Goal: Task Accomplishment & Management: Use online tool/utility

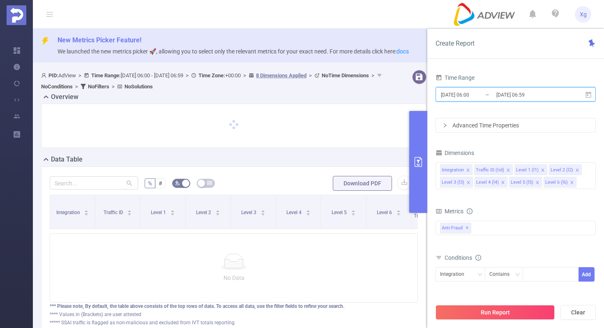
click at [587, 94] on icon at bounding box center [588, 94] width 6 height 6
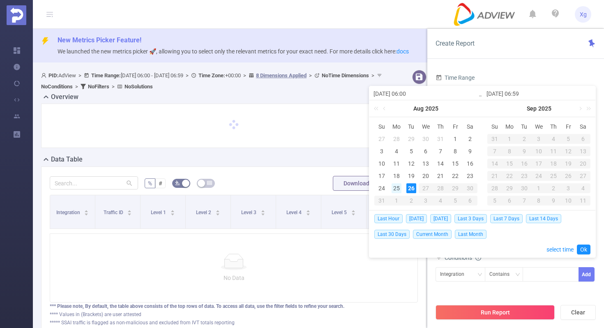
click at [398, 185] on div "25" at bounding box center [396, 188] width 10 height 10
type input "[DATE] 06:00"
type input "2025-08-25 06:59"
type input "[DATE] 06:00"
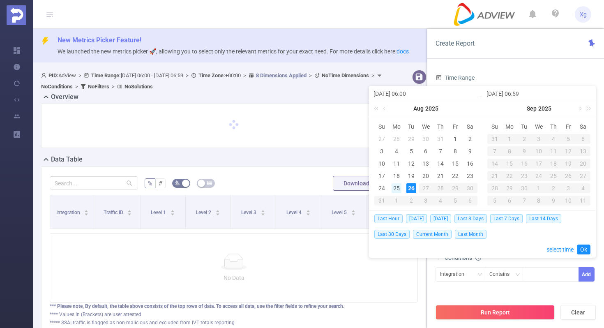
type input "2025-08-25 06:59"
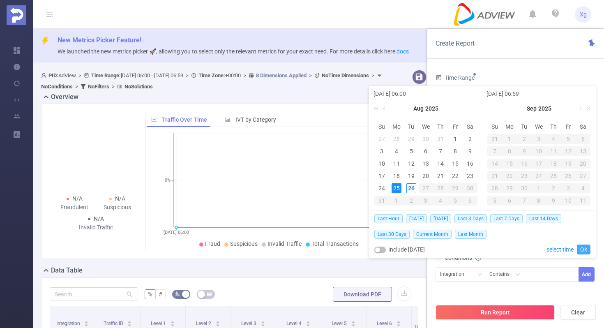
click at [585, 248] on link "Ok" at bounding box center [584, 249] width 14 height 10
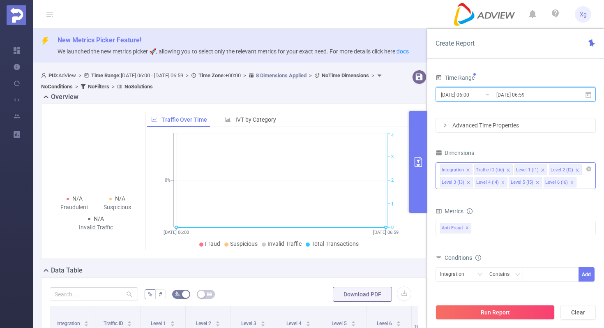
click at [467, 169] on icon "icon: close" at bounding box center [467, 169] width 3 height 3
click at [473, 169] on icon "icon: close" at bounding box center [473, 169] width 3 height 3
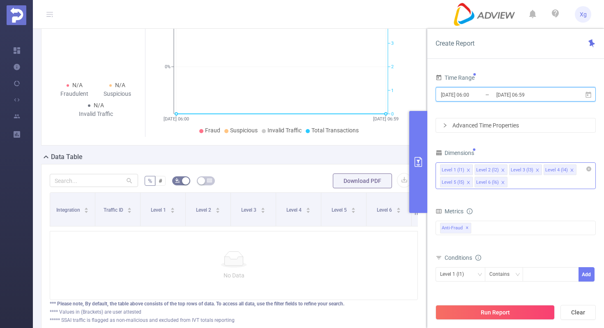
scroll to position [121, 0]
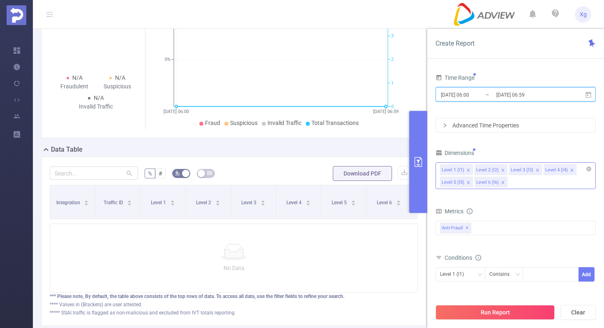
click at [501, 170] on icon "icon: close" at bounding box center [503, 170] width 4 height 4
click at [503, 170] on icon "icon: close" at bounding box center [503, 170] width 4 height 4
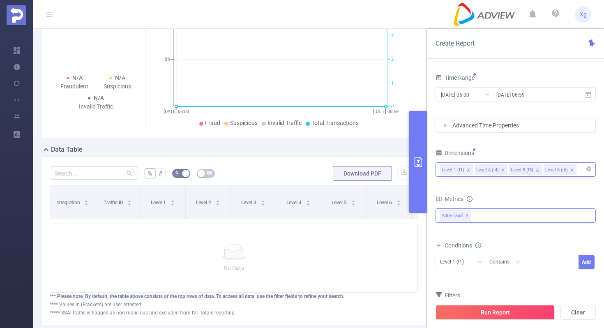
click at [491, 215] on div "Anti-Fraud ✕" at bounding box center [515, 215] width 160 height 14
click at [446, 234] on span at bounding box center [449, 233] width 7 height 7
click at [475, 262] on div "Level 1 (l1)" at bounding box center [460, 262] width 41 height 14
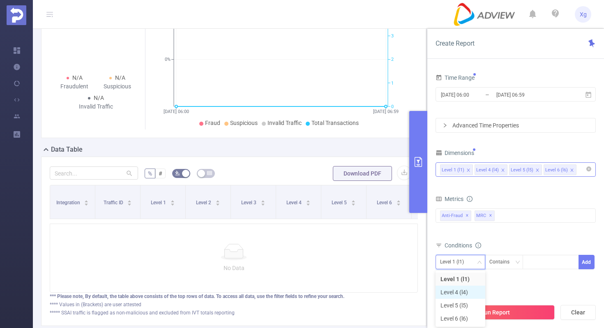
click at [453, 294] on li "Level 4 (l4)" at bounding box center [460, 291] width 50 height 13
click at [493, 263] on div "Contains" at bounding box center [502, 262] width 26 height 14
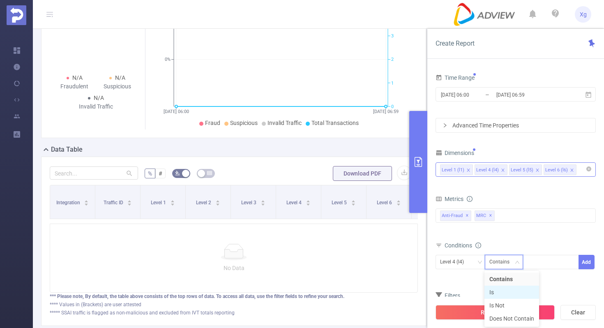
click at [495, 289] on li "Is" at bounding box center [511, 291] width 55 height 13
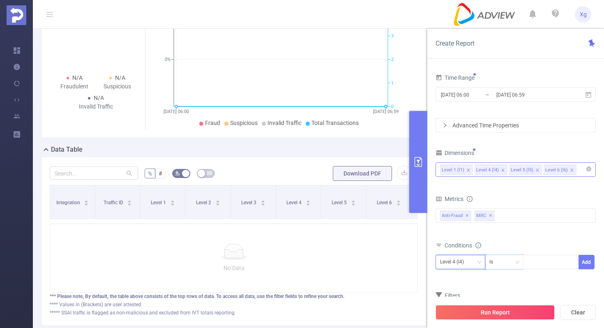
click at [466, 262] on div "Level 4 (l4)" at bounding box center [455, 262] width 30 height 14
click at [463, 276] on li "Level 1 (l1)" at bounding box center [460, 278] width 50 height 13
click at [550, 265] on div at bounding box center [550, 262] width 47 height 14
paste input "SDK20251516030435kzz57coog42yayz"
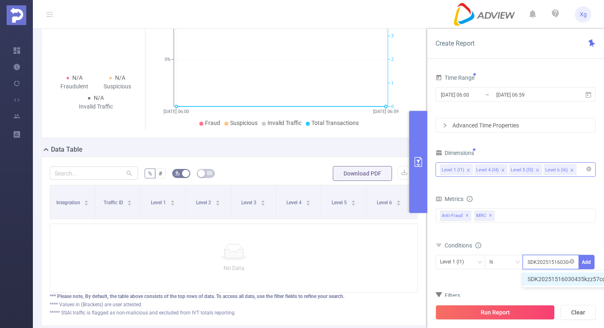
scroll to position [0, 41]
type input "SDK20251516030435kzz57coog42yayz"
click at [592, 264] on button "Add" at bounding box center [586, 262] width 16 height 14
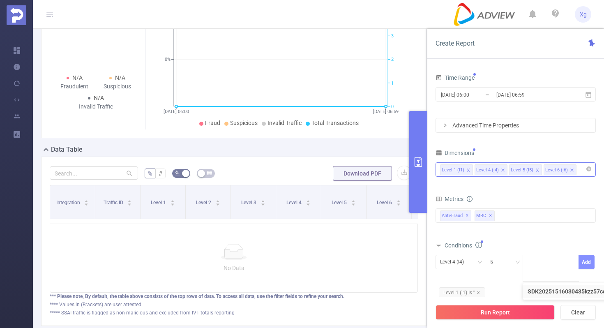
scroll to position [0, 0]
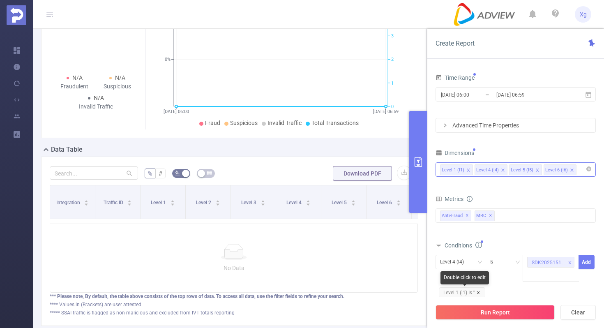
click at [478, 291] on icon "icon: close" at bounding box center [478, 292] width 4 height 4
click at [476, 259] on div "Level 4 (l4)" at bounding box center [460, 262] width 41 height 14
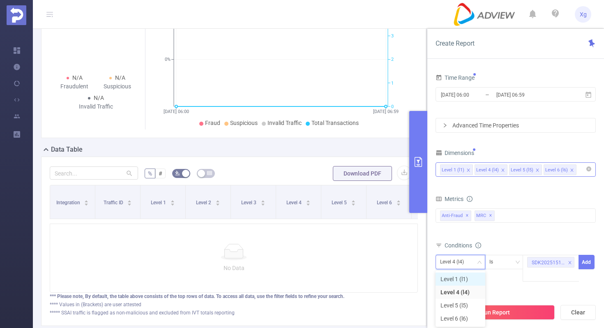
click at [466, 274] on li "Level 1 (l1)" at bounding box center [460, 278] width 50 height 13
click at [587, 260] on button "Add" at bounding box center [586, 262] width 16 height 14
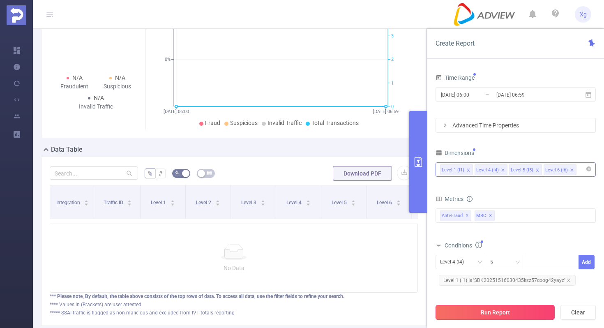
click at [495, 307] on button "Run Report" at bounding box center [494, 312] width 119 height 15
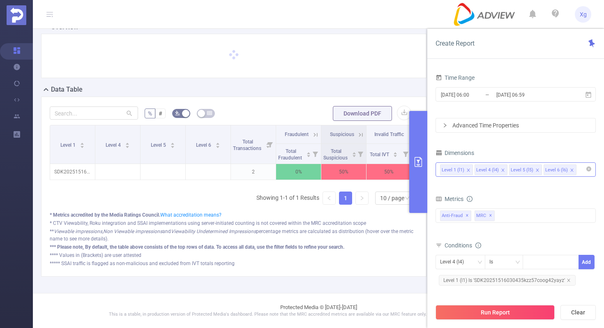
scroll to position [69, 0]
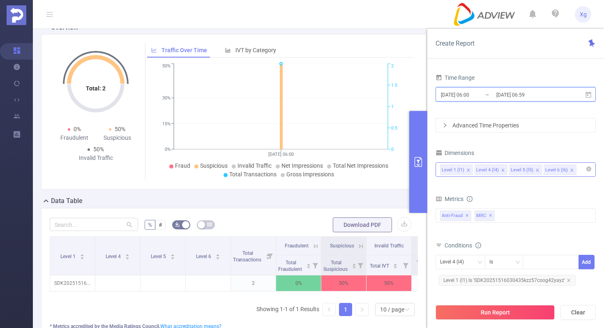
click at [587, 95] on icon at bounding box center [588, 94] width 6 height 6
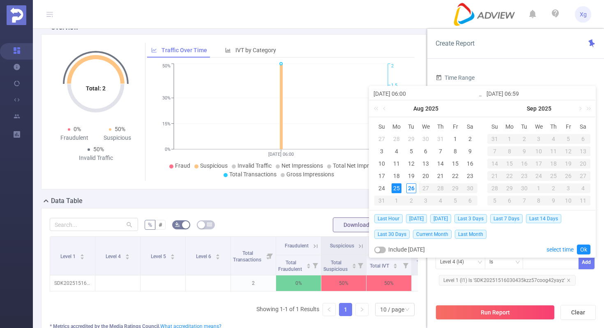
click at [516, 81] on div "Time Range" at bounding box center [515, 79] width 160 height 14
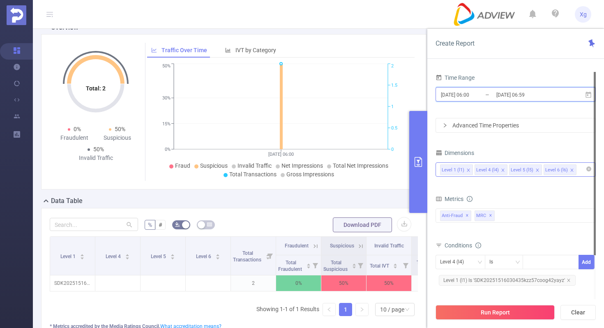
click at [588, 94] on icon at bounding box center [588, 94] width 6 height 6
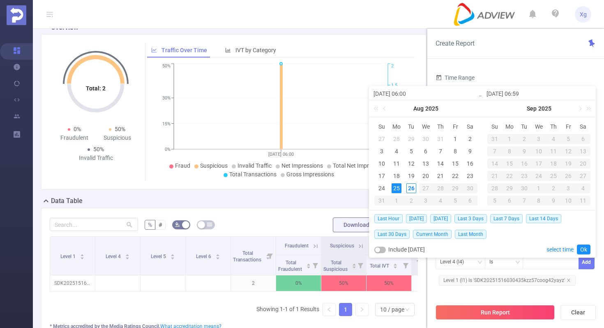
click at [393, 186] on div "25" at bounding box center [396, 188] width 10 height 10
click at [412, 187] on div "26" at bounding box center [411, 188] width 10 height 10
type input "[DATE] 06:59"
click at [585, 248] on link "Ok" at bounding box center [584, 249] width 14 height 10
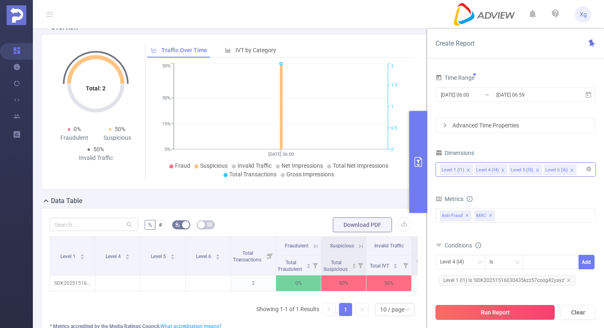
click at [491, 308] on button "Run Report" at bounding box center [494, 312] width 119 height 15
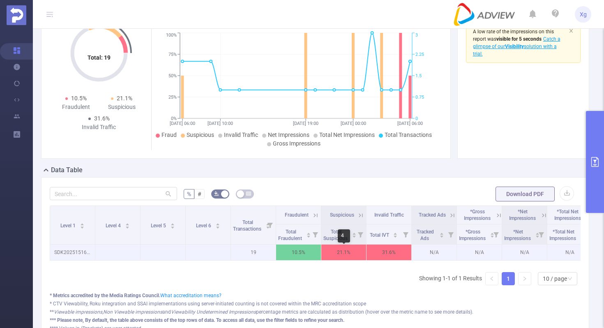
scroll to position [101, 0]
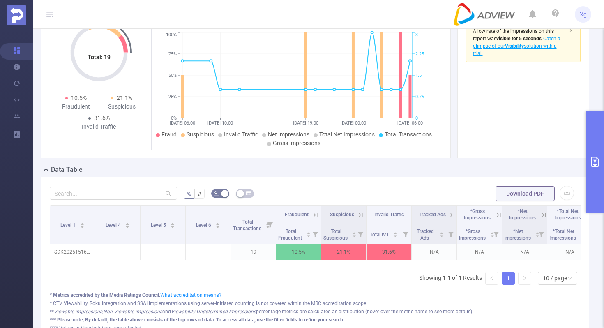
click at [600, 153] on button "primary" at bounding box center [595, 162] width 18 height 102
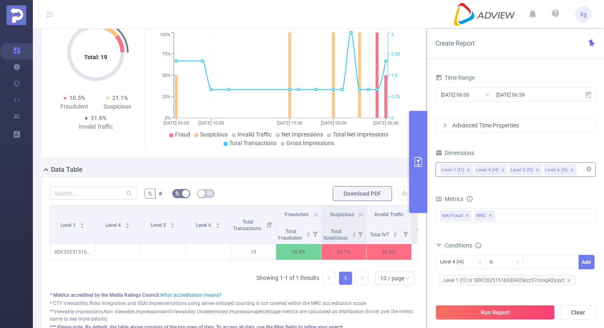
click at [394, 152] on div "Total: 19 Total: 19 10.5% Fraudulent 21.1% Suspicious 31.6% Invalid Traffic Tra…" at bounding box center [233, 80] width 385 height 155
click at [425, 160] on button "primary" at bounding box center [418, 162] width 18 height 102
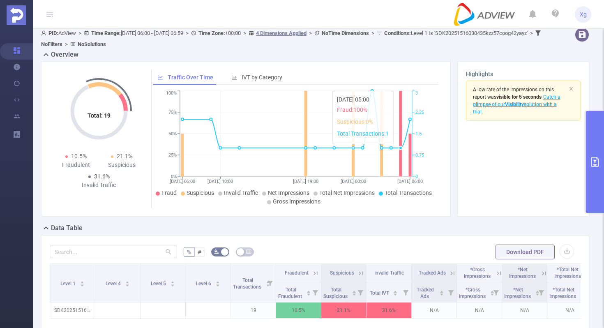
scroll to position [29, 0]
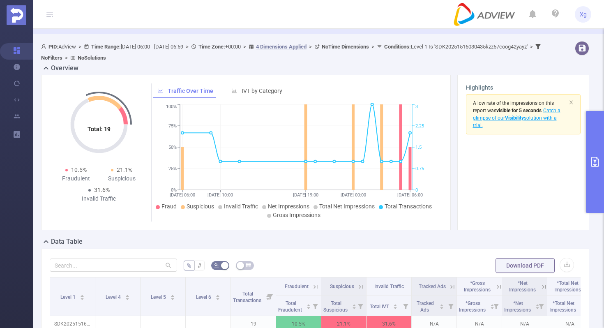
click at [591, 146] on button "primary" at bounding box center [595, 162] width 18 height 102
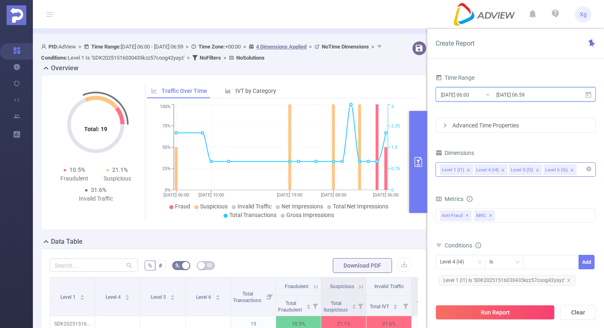
click at [587, 94] on icon at bounding box center [588, 94] width 6 height 6
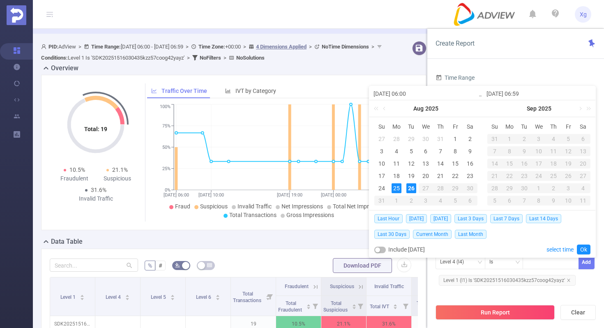
click at [398, 185] on div "25" at bounding box center [396, 188] width 10 height 10
type input "2025-08-25 06:59"
click at [586, 244] on div "Last Hour Today Yesterday Last 3 Days Last 7 Days Last 14 Days Last 30 Days Cur…" at bounding box center [482, 233] width 216 height 47
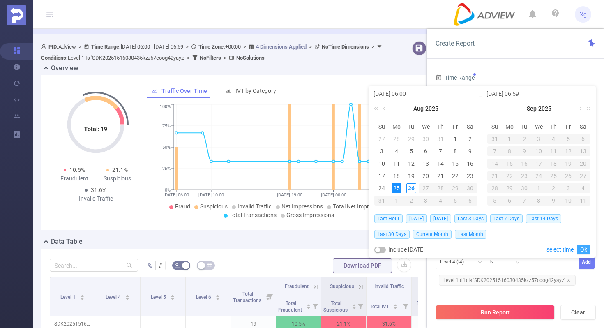
click at [584, 251] on link "Ok" at bounding box center [584, 249] width 14 height 10
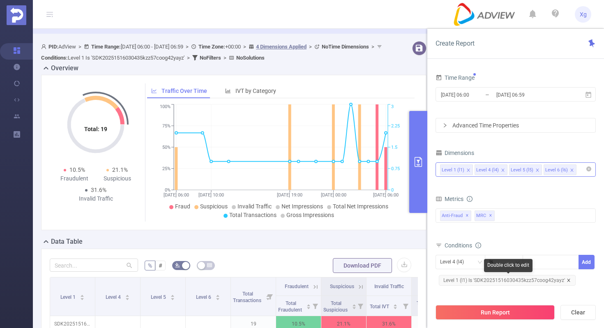
click at [567, 278] on icon "icon: close" at bounding box center [568, 280] width 4 height 4
click at [525, 223] on div "Total General IVT Data Centers Disclosed Bots Known Crawlers Irregular Activity…" at bounding box center [515, 220] width 160 height 24
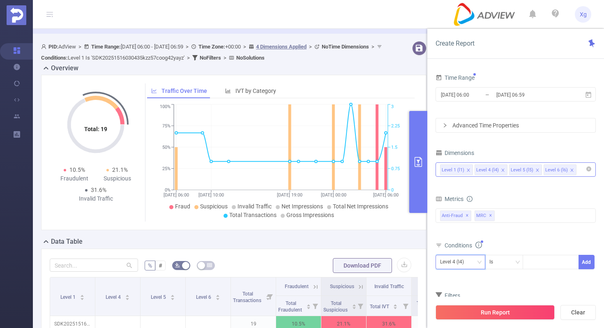
click at [477, 262] on icon "icon: down" at bounding box center [479, 262] width 5 height 5
click at [501, 251] on div "Conditions" at bounding box center [515, 246] width 160 height 14
click at [359, 82] on div "Total: 19 Total: 19 10.5% Fraudulent 21.1% Suspicious 31.6% Invalid Traffic Tra…" at bounding box center [233, 152] width 385 height 155
click at [590, 97] on icon at bounding box center [588, 94] width 6 height 6
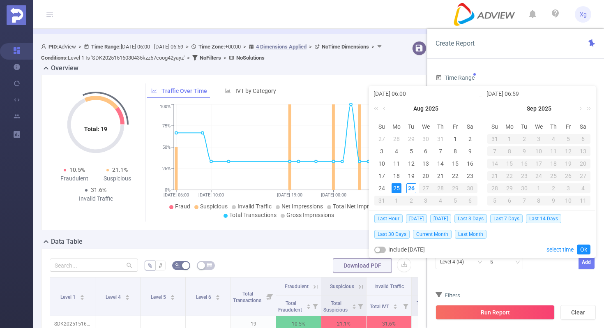
click at [393, 184] on div "25" at bounding box center [396, 188] width 10 height 10
click at [410, 189] on div "26" at bounding box center [411, 188] width 10 height 10
type input "[DATE] 06:59"
click at [582, 248] on link "Ok" at bounding box center [584, 249] width 14 height 10
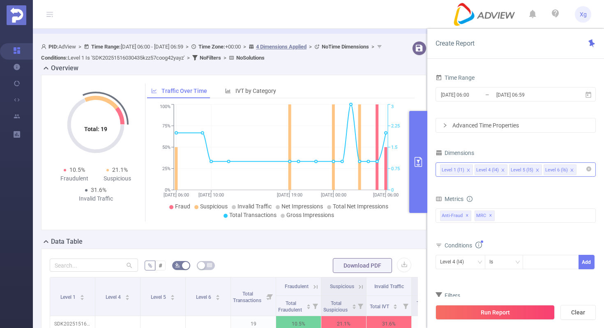
click at [520, 112] on form "Time Range 2025-08-25 06:00 _ 2025-08-26 06:59 Advanced Time Properties" at bounding box center [515, 102] width 160 height 61
click at [590, 92] on icon at bounding box center [588, 94] width 6 height 6
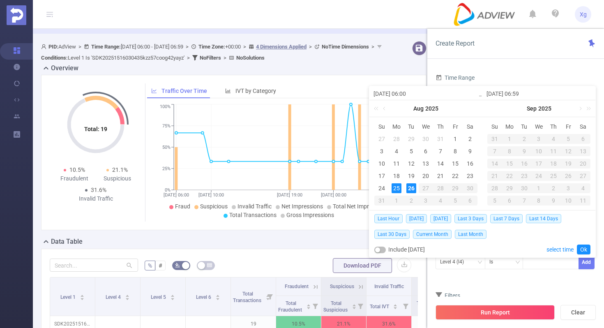
click at [397, 188] on div "25" at bounding box center [396, 188] width 10 height 10
click at [412, 189] on div "26" at bounding box center [411, 188] width 10 height 10
click at [582, 248] on link "Ok" at bounding box center [584, 249] width 14 height 10
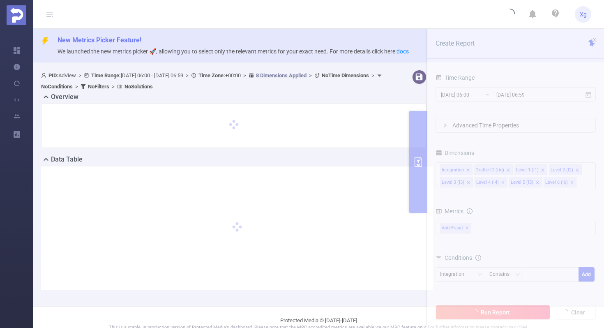
click at [371, 108] on div at bounding box center [233, 126] width 385 height 44
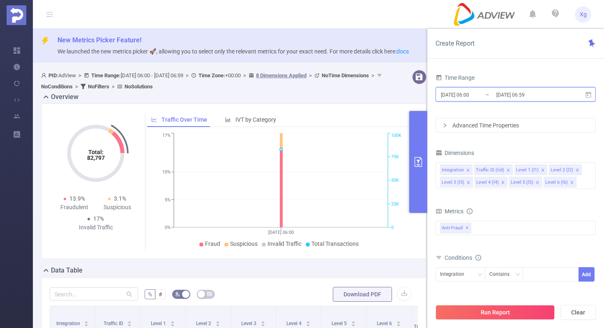
click at [589, 93] on icon at bounding box center [588, 94] width 6 height 6
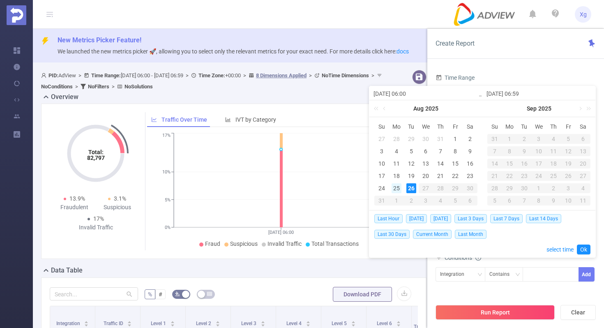
click at [394, 188] on div "25" at bounding box center [396, 188] width 10 height 10
click at [412, 186] on div "26" at bounding box center [411, 188] width 10 height 10
type input "[DATE] 06:00"
click at [582, 250] on link "Ok" at bounding box center [584, 249] width 14 height 10
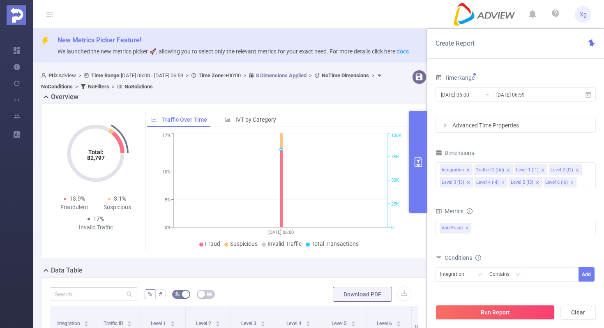
click at [515, 147] on div "Dimensions" at bounding box center [515, 154] width 160 height 14
click at [483, 229] on div "Anti-Fraud ✕" at bounding box center [515, 228] width 160 height 14
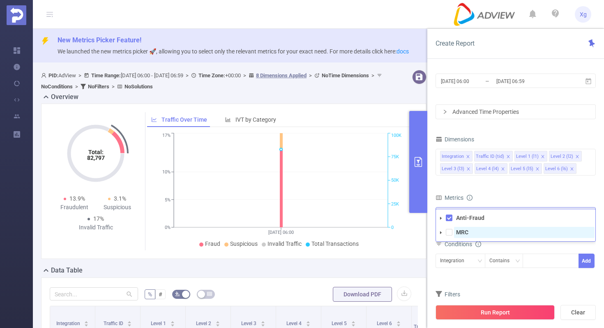
click at [476, 232] on span "MRC" at bounding box center [524, 232] width 140 height 11
click at [505, 250] on div "Conditions" at bounding box center [515, 245] width 160 height 14
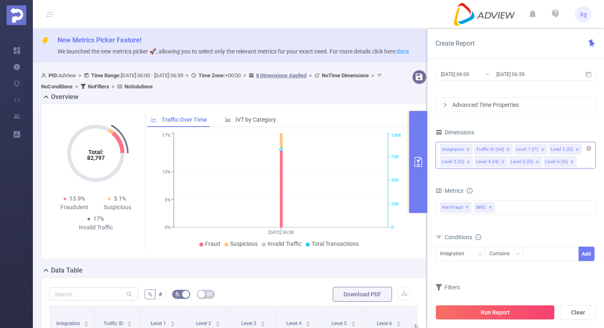
click at [467, 148] on icon "icon: close" at bounding box center [468, 149] width 4 height 4
click at [473, 148] on icon "icon: close" at bounding box center [474, 149] width 4 height 4
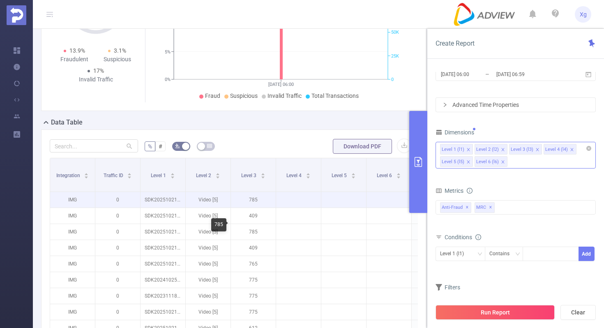
scroll to position [186, 0]
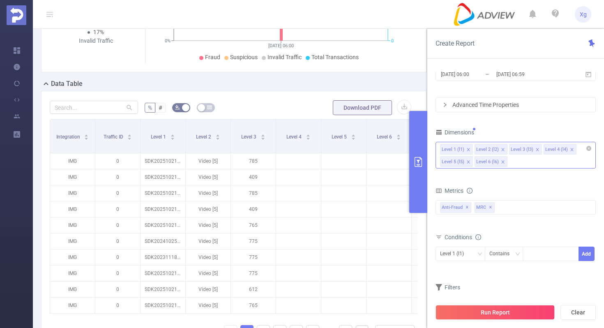
click at [502, 147] on icon "icon: close" at bounding box center [503, 149] width 4 height 4
click at [507, 312] on button "Run Report" at bounding box center [494, 312] width 119 height 15
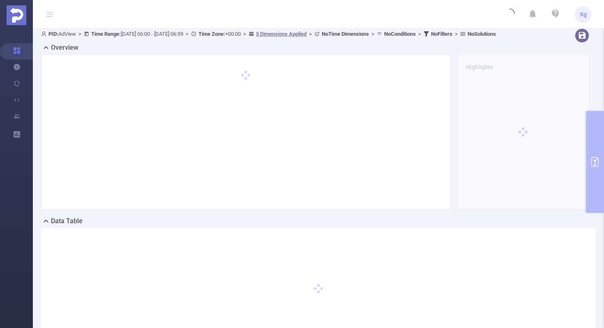
scroll to position [10, 0]
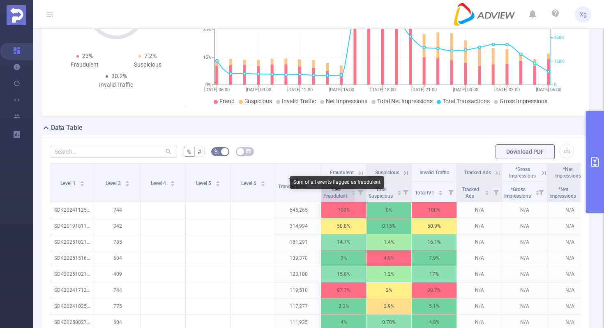
scroll to position [166, 0]
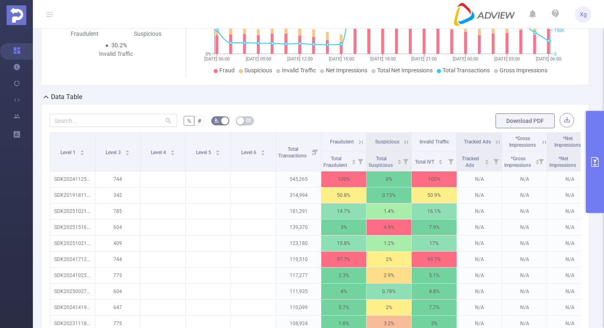
click at [570, 127] on button "button" at bounding box center [566, 120] width 14 height 14
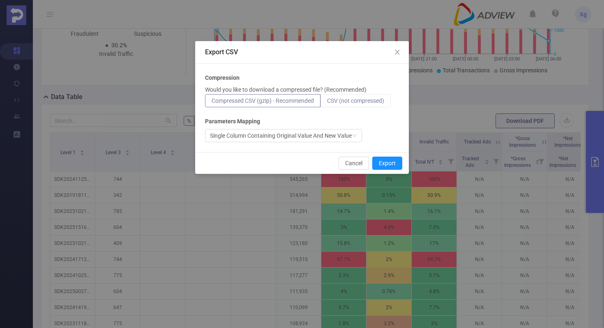
click at [363, 99] on span "CSV (not compressed)" at bounding box center [355, 100] width 57 height 7
click at [327, 103] on input "CSV (not compressed)" at bounding box center [327, 103] width 0 height 0
click at [382, 161] on button "Export" at bounding box center [387, 162] width 30 height 13
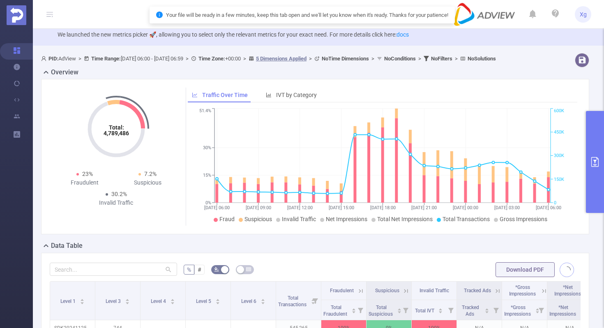
scroll to position [0, 0]
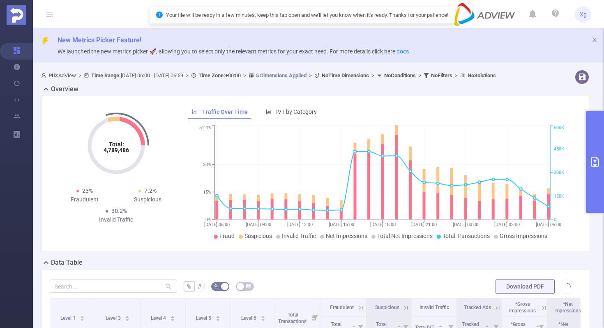
click at [439, 96] on div "Overview" at bounding box center [318, 90] width 554 height 12
click at [595, 38] on icon "icon: close" at bounding box center [594, 40] width 6 height 6
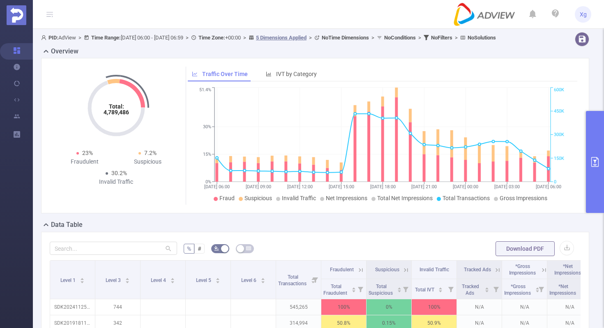
click at [478, 78] on div "Traffic Over Time IVT by Category" at bounding box center [382, 74] width 389 height 15
click at [587, 148] on button "primary" at bounding box center [595, 162] width 18 height 102
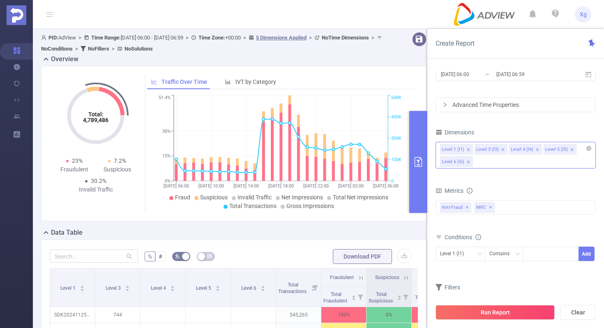
click at [347, 218] on div "Total: 4,789,486 Total: 4,789,486 23% Fraudulent 7.2% Suspicious 30.2% Invalid …" at bounding box center [233, 143] width 385 height 155
click at [225, 38] on b "Time Zone:" at bounding box center [211, 38] width 27 height 6
click at [204, 37] on span "PID: AdView > Time Range: [DATE] 06:00 - [DATE] 06:59 > Time Zone: +00:00 > 5 D…" at bounding box center [212, 43] width 343 height 17
click at [151, 30] on div "PID: AdView > Time Range: [DATE] 06:00 - [DATE] 06:59 > Time Zone: +00:00 > 5 D…" at bounding box center [237, 304] width 408 height 551
click at [148, 37] on span "PID: AdView > Time Range: [DATE] 06:00 - [DATE] 06:59 > Time Zone: +00:00 > 5 D…" at bounding box center [212, 43] width 343 height 17
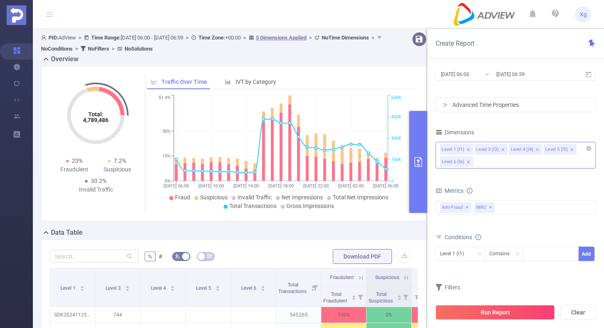
click at [148, 37] on span "PID: AdView > Time Range: [DATE] 06:00 - [DATE] 06:59 > Time Zone: +00:00 > 5 D…" at bounding box center [212, 43] width 343 height 17
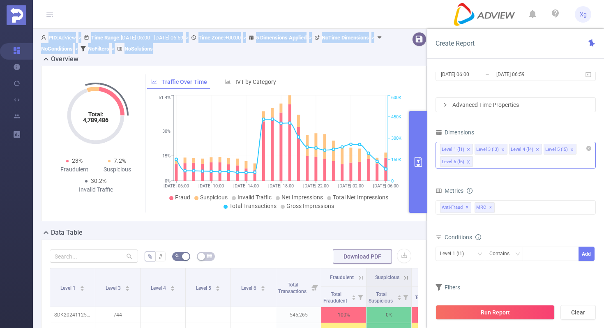
click at [262, 51] on div "PID: AdView > Time Range: [DATE] 06:00 - [DATE] 06:59 > Time Zone: +00:00 > 5 D…" at bounding box center [217, 43] width 353 height 22
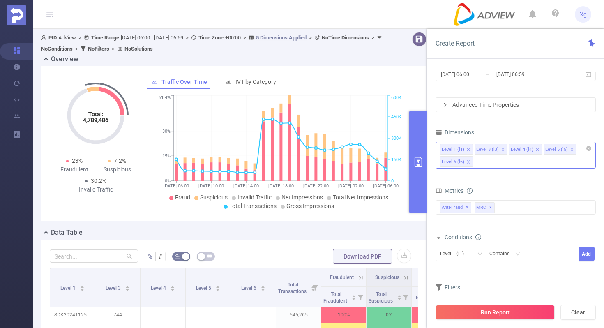
click at [268, 36] on span "PID: AdView > Time Range: [DATE] 06:00 - [DATE] 06:59 > Time Zone: +00:00 > 5 D…" at bounding box center [212, 43] width 343 height 17
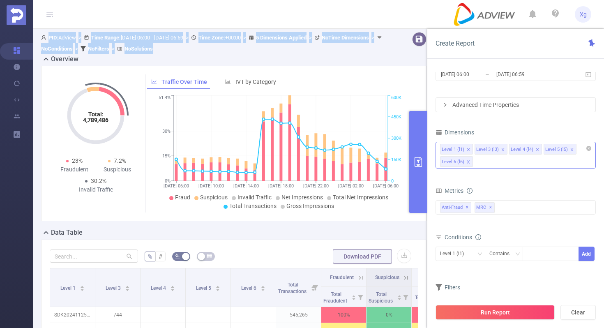
click at [252, 59] on div "Overview" at bounding box center [237, 60] width 392 height 12
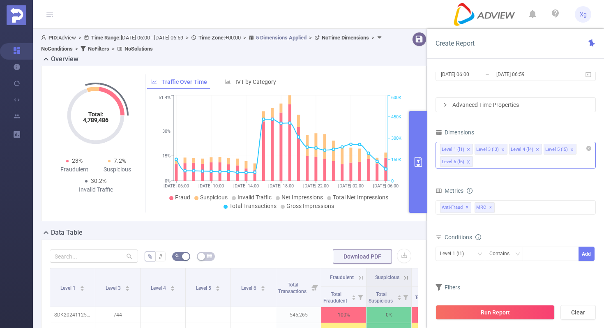
click at [170, 191] on icon "[DATE] 06:00 [DATE] 10:00 [DATE] 14:00 [DATE] 18:00 [DATE] 22:00 [DATE] 02:00 […" at bounding box center [280, 152] width 267 height 119
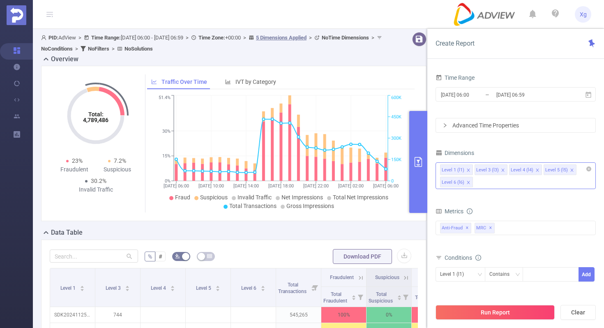
click at [225, 37] on b "Time Zone:" at bounding box center [211, 38] width 27 height 6
click at [590, 94] on icon at bounding box center [587, 94] width 7 height 7
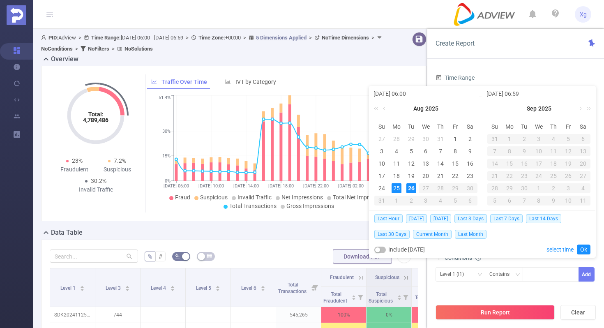
click at [109, 38] on b "Time Range:" at bounding box center [106, 38] width 30 height 6
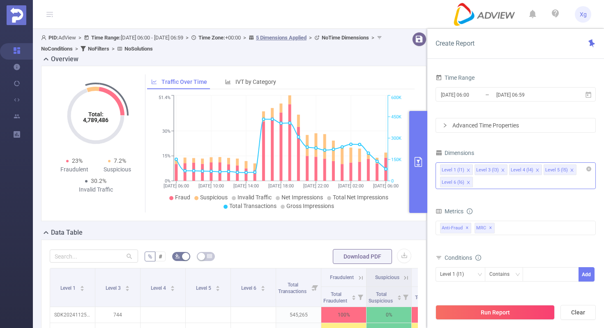
click at [225, 36] on b "Time Zone:" at bounding box center [211, 38] width 27 height 6
click at [191, 36] on span ">" at bounding box center [187, 38] width 8 height 6
click at [369, 38] on b "No Time Dimensions" at bounding box center [345, 38] width 47 height 6
click at [589, 92] on icon at bounding box center [588, 94] width 6 height 6
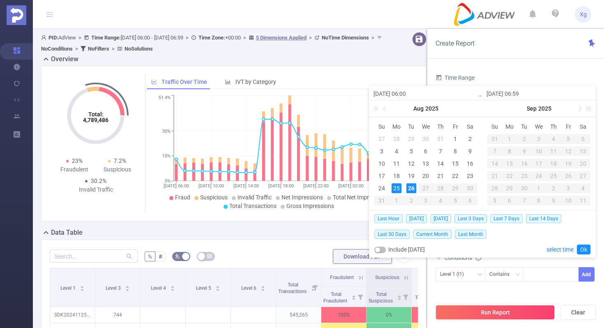
click at [507, 235] on div "Last Hour [DATE] [DATE] Last 3 Days Last 7 Days Last 14 Days Last 30 Days Curre…" at bounding box center [482, 225] width 216 height 31
click at [549, 251] on link "select time" at bounding box center [559, 250] width 27 height 16
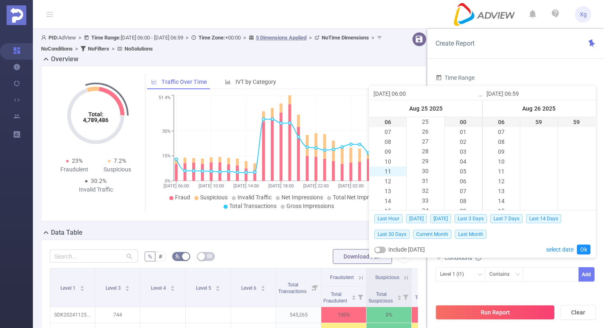
scroll to position [87, 0]
click at [485, 301] on div "Run Report Clear" at bounding box center [515, 312] width 177 height 31
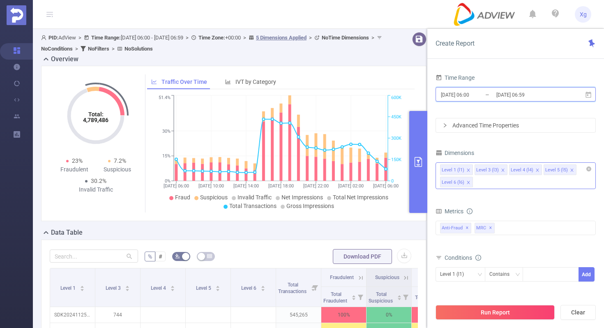
click at [589, 96] on icon at bounding box center [587, 94] width 7 height 7
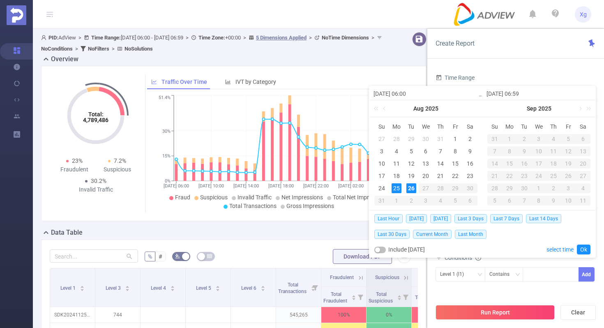
click at [395, 186] on div "25" at bounding box center [396, 188] width 10 height 10
click at [407, 186] on div "26" at bounding box center [411, 188] width 10 height 10
click at [585, 250] on link "Ok" at bounding box center [584, 249] width 14 height 10
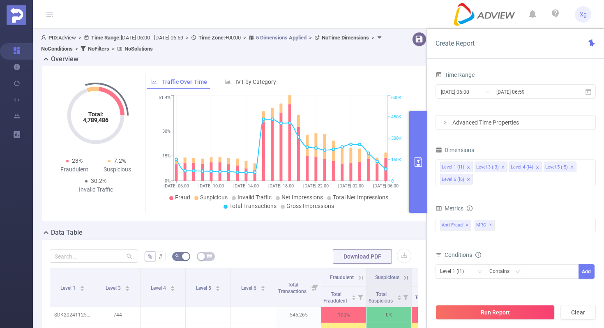
click at [443, 123] on icon "icon: right" at bounding box center [444, 122] width 5 height 5
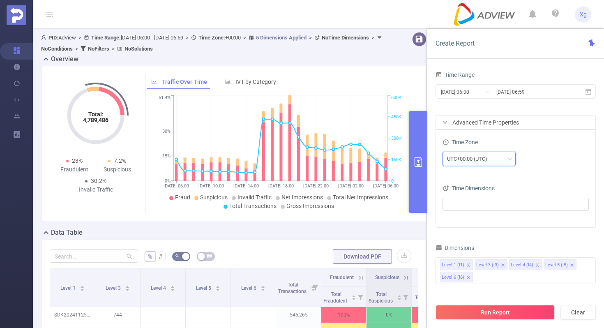
click at [505, 159] on div "UTC+00:00 (UTC)" at bounding box center [479, 159] width 64 height 14
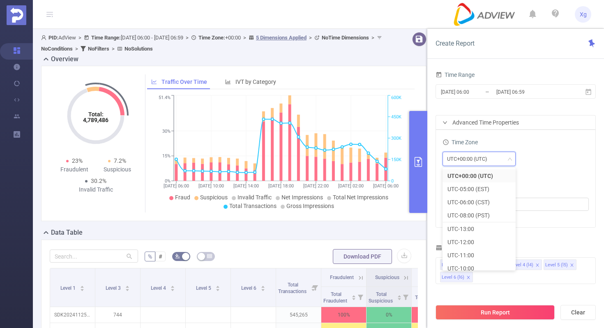
click at [546, 136] on div "Time Zone" at bounding box center [515, 143] width 146 height 14
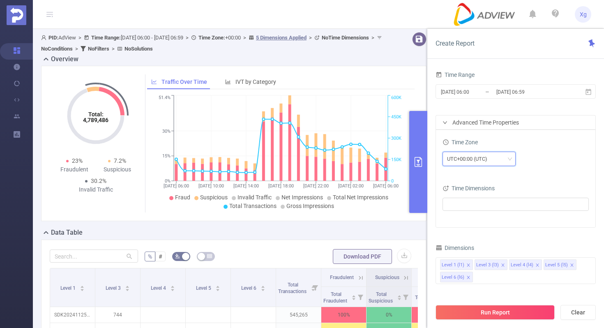
click at [511, 159] on icon "icon: down" at bounding box center [509, 158] width 5 height 5
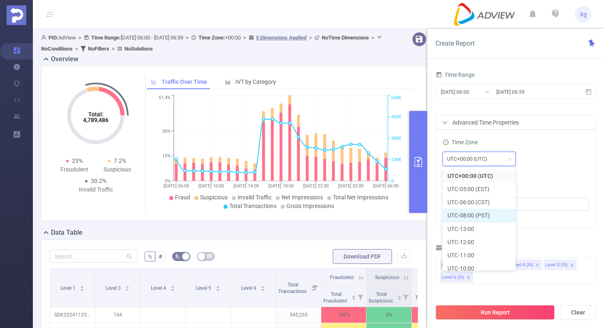
click at [476, 210] on li "UTC-08:00 (PST)" at bounding box center [478, 216] width 73 height 14
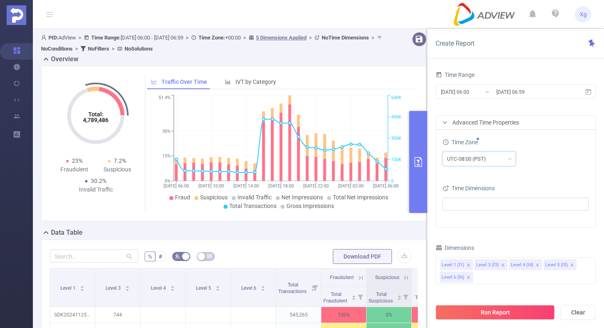
click at [528, 151] on div "UTC-08:00 (PST)" at bounding box center [515, 159] width 146 height 19
click at [584, 90] on icon at bounding box center [587, 91] width 7 height 7
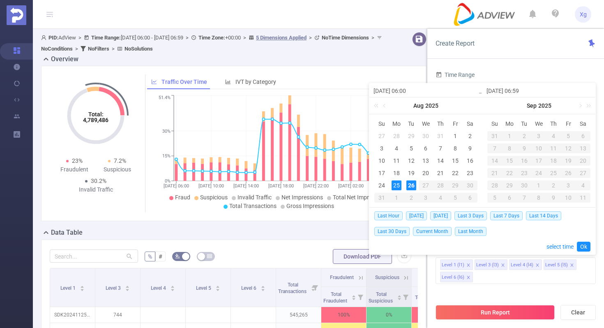
click at [393, 185] on div "25" at bounding box center [396, 185] width 10 height 10
click at [439, 216] on span "[DATE]" at bounding box center [440, 215] width 21 height 9
type input "[DATE] 00:00"
type input "[DATE] 23:59"
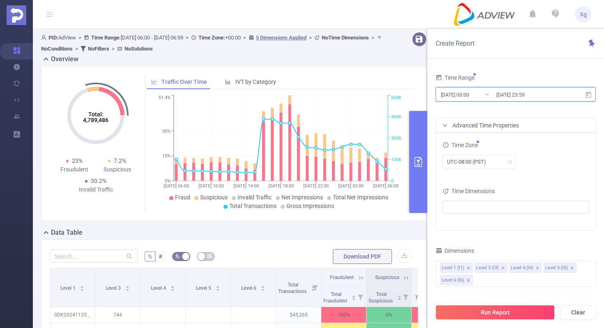
click at [587, 94] on icon at bounding box center [588, 94] width 6 height 6
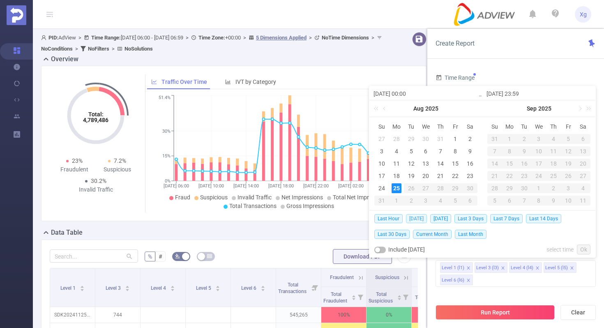
click at [416, 217] on span "[DATE]" at bounding box center [416, 218] width 21 height 9
type input "[DATE] 00:00"
type input "[DATE] 23:59"
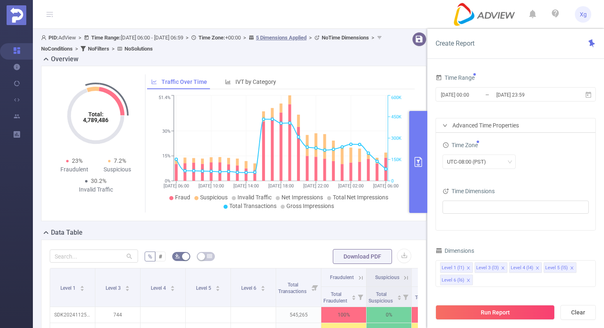
click at [533, 127] on div "Advanced Time Properties" at bounding box center [515, 125] width 159 height 14
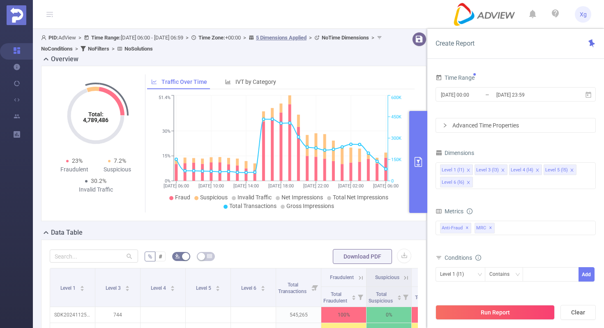
click at [442, 124] on div "Advanced Time Properties" at bounding box center [515, 125] width 159 height 14
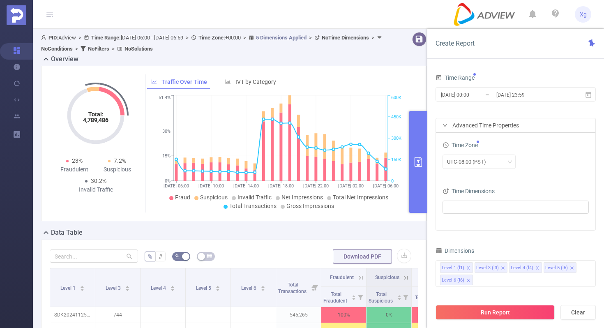
click at [539, 157] on div "UTC-08:00 (PST)" at bounding box center [515, 161] width 146 height 14
click at [549, 148] on div "Time Zone" at bounding box center [515, 146] width 146 height 14
click at [541, 156] on div "UTC-08:00 (PST)" at bounding box center [515, 161] width 146 height 14
click at [473, 309] on button "Run Report" at bounding box center [494, 312] width 119 height 15
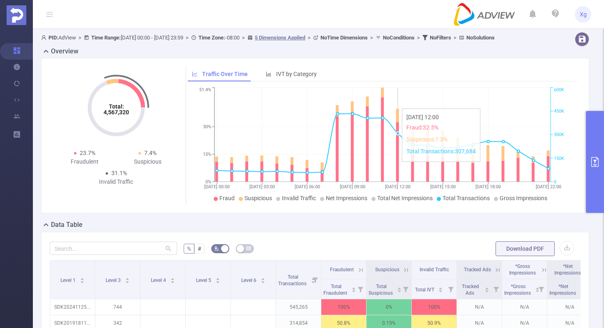
scroll to position [32, 0]
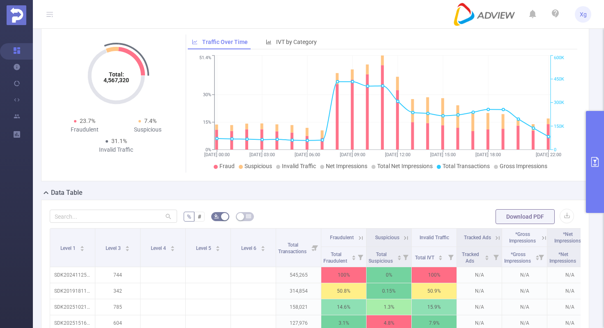
click at [598, 158] on icon "primary" at bounding box center [595, 162] width 10 height 10
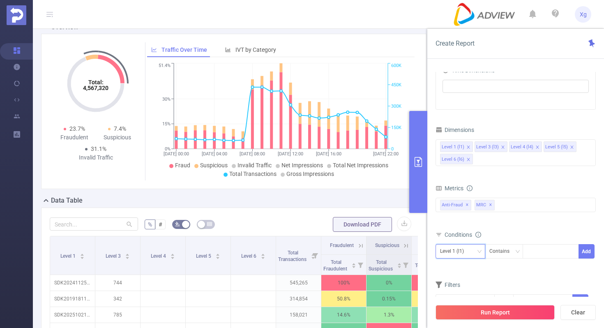
click at [477, 253] on icon "icon: down" at bounding box center [479, 251] width 5 height 5
click at [463, 182] on li "Level 1 (l1)" at bounding box center [460, 181] width 50 height 13
click at [514, 252] on div "Contains" at bounding box center [502, 251] width 26 height 14
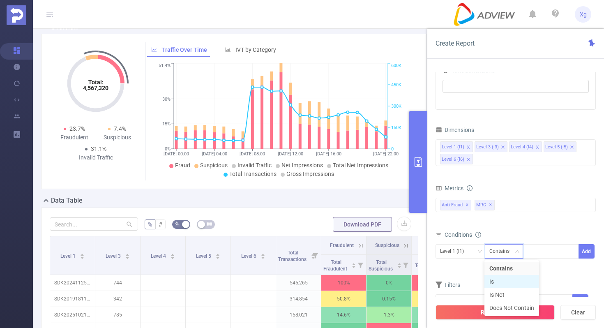
click at [501, 281] on li "Is" at bounding box center [511, 281] width 55 height 13
click at [550, 248] on div at bounding box center [550, 251] width 47 height 14
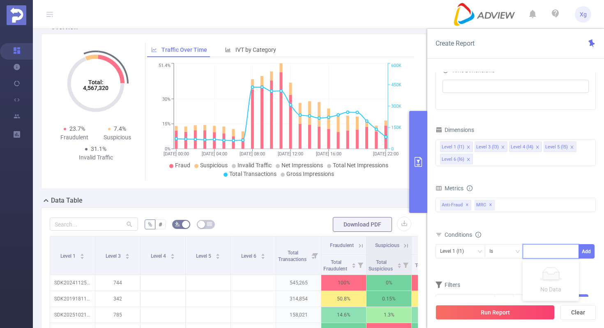
paste input "SDK20251516030435kzz57coog42yayz"
type input "SDK20251516030435kzz57coog42yayz"
click at [587, 252] on button "Add" at bounding box center [586, 251] width 16 height 14
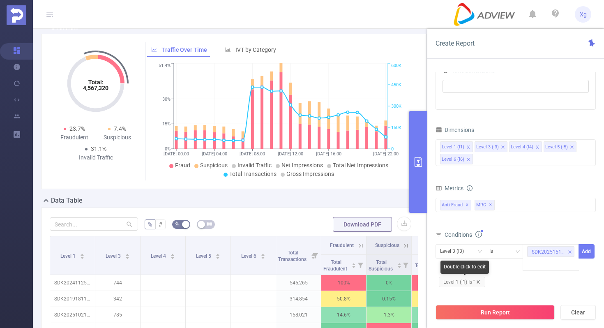
click at [480, 281] on icon "icon: close" at bounding box center [478, 282] width 4 height 4
click at [480, 251] on icon "icon: down" at bounding box center [479, 251] width 5 height 5
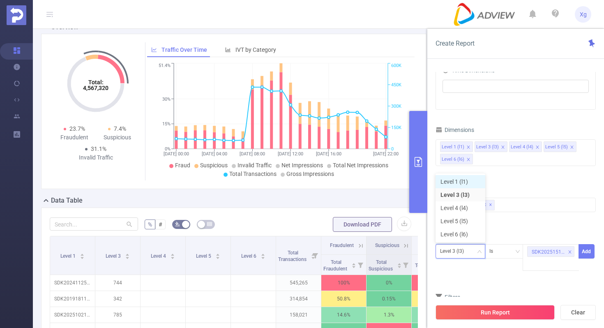
click at [469, 182] on li "Level 1 (l1)" at bounding box center [460, 181] width 50 height 13
click at [585, 253] on button "Add" at bounding box center [586, 251] width 16 height 14
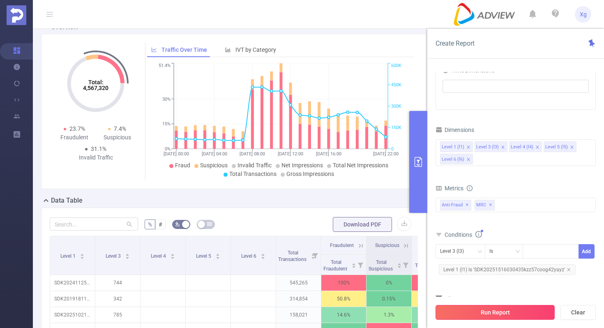
click at [474, 311] on button "Run Report" at bounding box center [494, 312] width 119 height 15
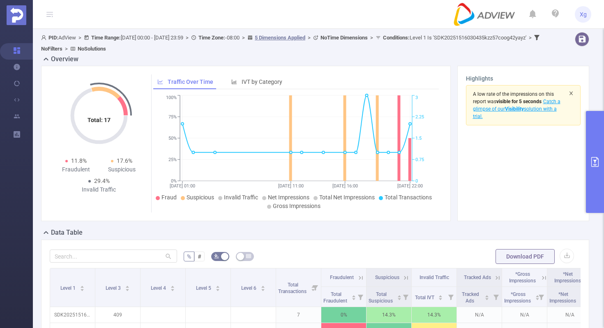
click at [573, 92] on icon "icon: close" at bounding box center [570, 93] width 5 height 5
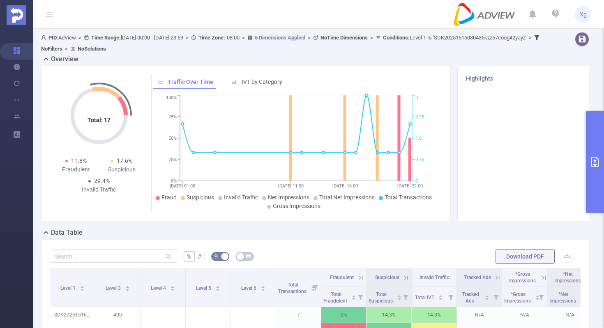
click at [589, 136] on button "primary" at bounding box center [595, 162] width 18 height 102
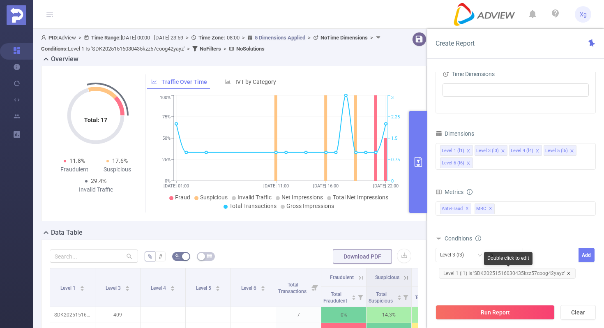
click at [566, 271] on icon "icon: close" at bounding box center [568, 273] width 4 height 4
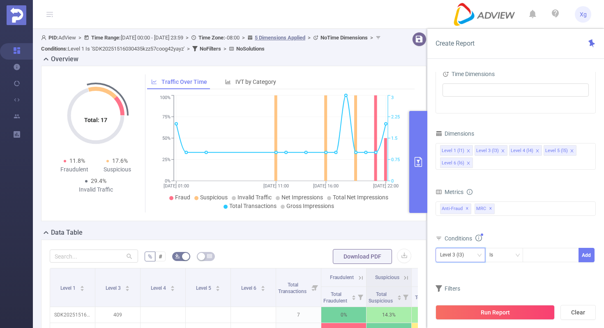
click at [481, 254] on icon "icon: down" at bounding box center [479, 254] width 4 height 3
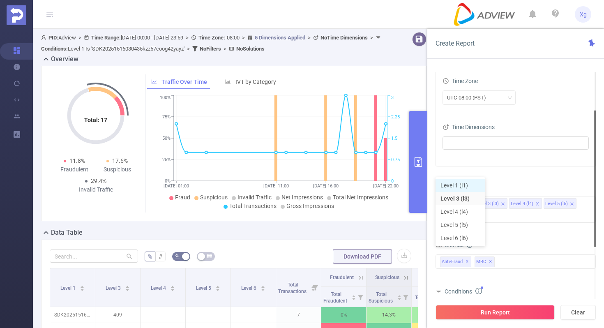
click at [468, 186] on li "Level 1 (l1)" at bounding box center [460, 185] width 50 height 13
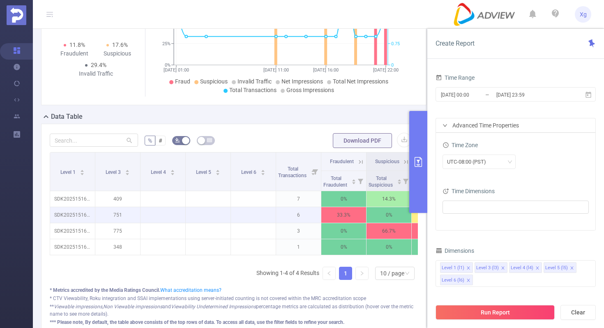
scroll to position [117, 0]
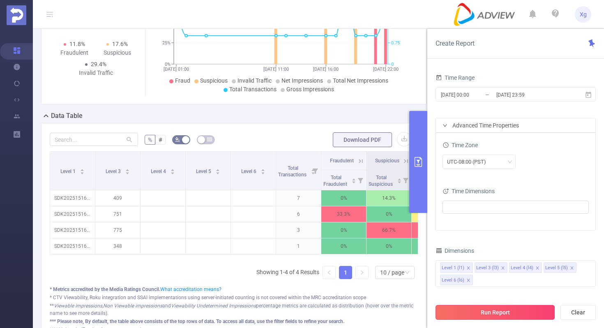
click at [517, 310] on button "Run Report" at bounding box center [494, 312] width 119 height 15
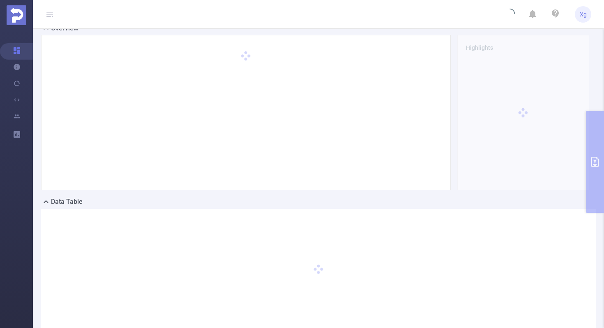
scroll to position [0, 0]
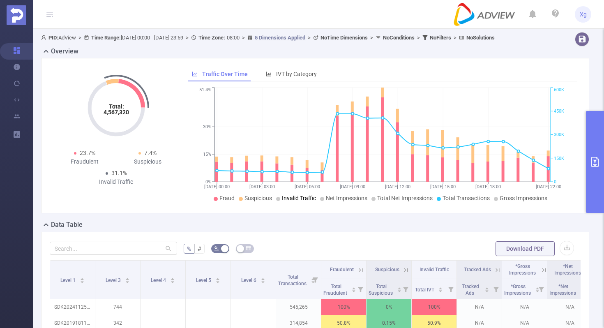
scroll to position [51, 0]
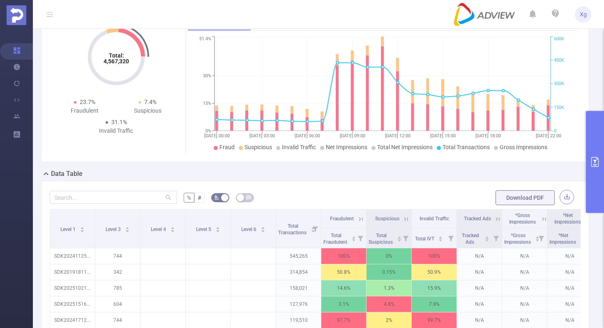
click at [571, 204] on button "button" at bounding box center [566, 197] width 14 height 14
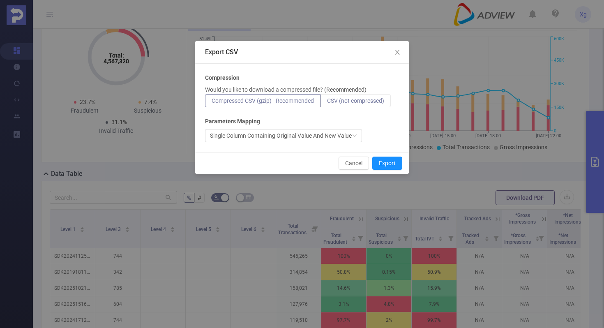
click at [351, 104] on span "CSV (not compressed)" at bounding box center [355, 100] width 57 height 7
click at [327, 103] on input "CSV (not compressed)" at bounding box center [327, 103] width 0 height 0
click at [387, 159] on button "Export" at bounding box center [387, 162] width 30 height 13
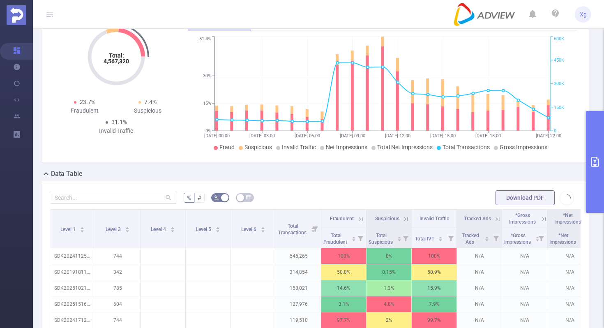
scroll to position [43, 0]
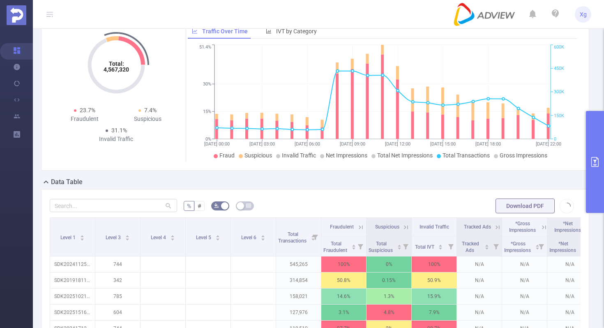
click at [296, 189] on div "Data Table" at bounding box center [318, 183] width 554 height 12
click at [592, 130] on button "primary" at bounding box center [595, 162] width 18 height 102
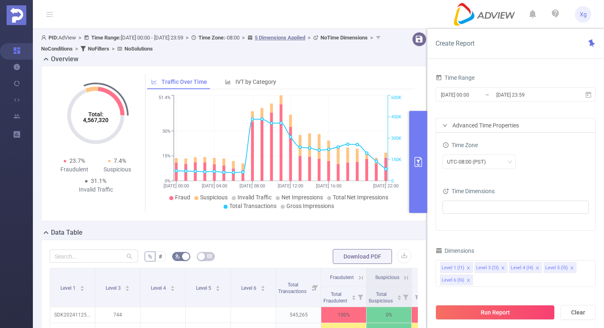
click at [527, 109] on form "Time Range [DATE] 00:00 _ [DATE] 23:59 Advanced Time Properties Time Zone UTC-0…" at bounding box center [515, 151] width 160 height 159
click at [502, 268] on icon "icon: close" at bounding box center [503, 268] width 4 height 4
click at [474, 313] on button "Run Report" at bounding box center [494, 312] width 119 height 15
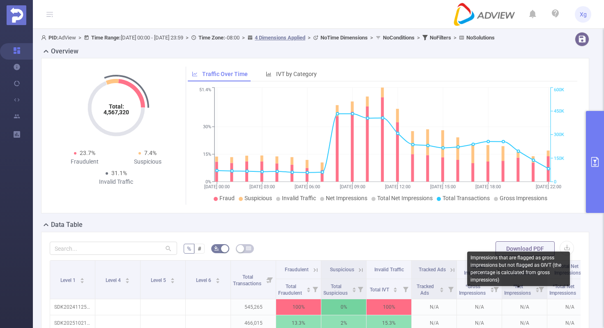
click at [566, 255] on div "Impressions that are flagged as gross impressions but not flagged as GIVT (the …" at bounding box center [518, 268] width 103 height 35
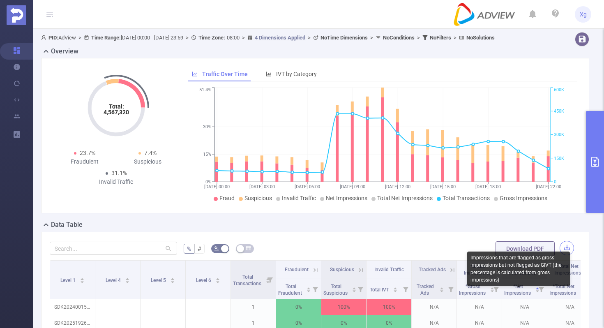
click at [570, 255] on button "button" at bounding box center [566, 248] width 14 height 14
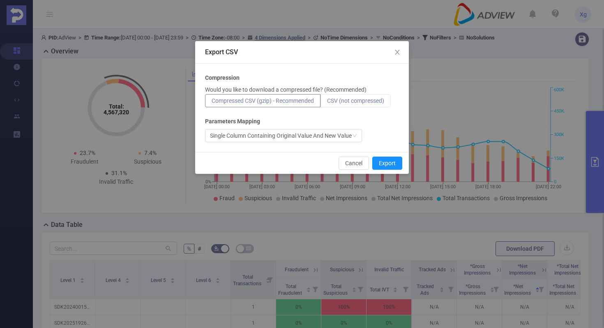
click at [351, 104] on label "CSV (not compressed)" at bounding box center [355, 100] width 70 height 13
click at [327, 103] on input "CSV (not compressed)" at bounding box center [327, 103] width 0 height 0
click at [388, 163] on button "Export" at bounding box center [387, 162] width 30 height 13
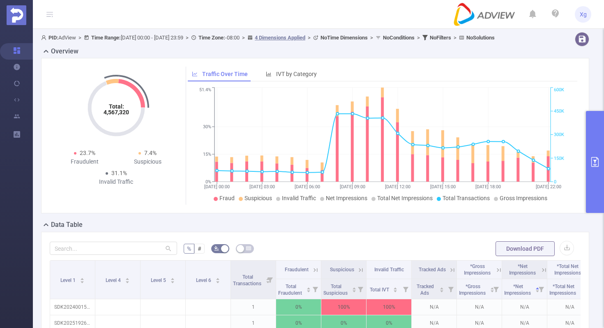
click at [596, 179] on button "primary" at bounding box center [595, 162] width 18 height 102
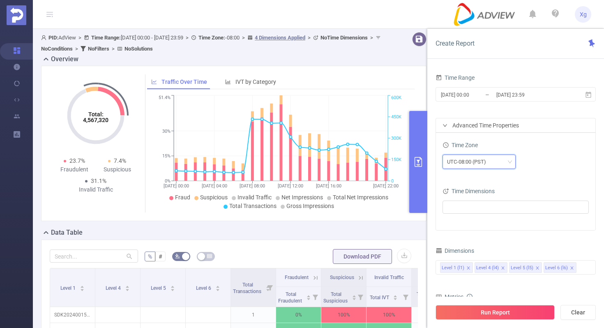
click at [509, 163] on icon "icon: down" at bounding box center [509, 161] width 5 height 5
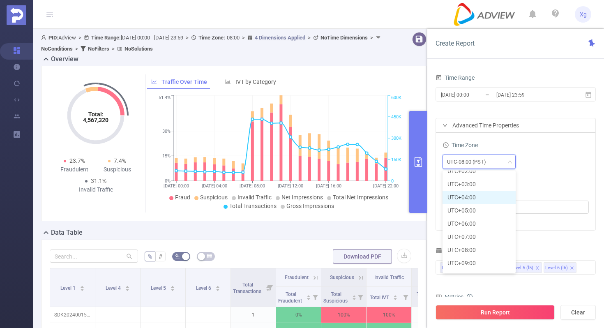
scroll to position [243, 0]
click at [478, 212] on li "UTC+08:00" at bounding box center [478, 212] width 73 height 13
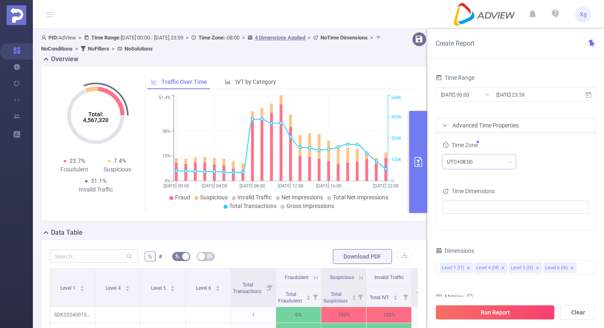
click at [525, 165] on div "UTC+08:00" at bounding box center [515, 161] width 146 height 14
click at [509, 160] on icon "icon: down" at bounding box center [509, 161] width 5 height 5
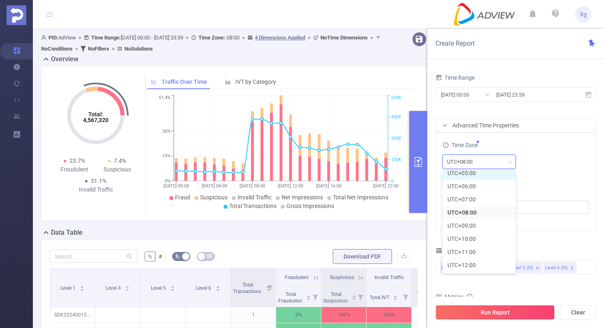
scroll to position [239, 0]
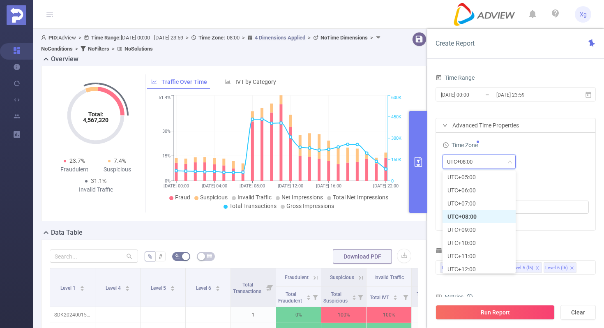
click at [466, 219] on li "UTC+08:00" at bounding box center [478, 216] width 73 height 13
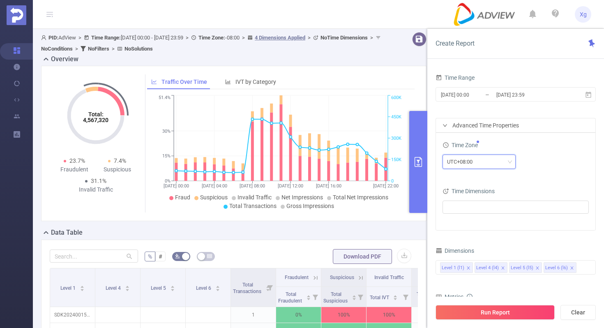
click at [511, 160] on icon "icon: down" at bounding box center [509, 161] width 5 height 5
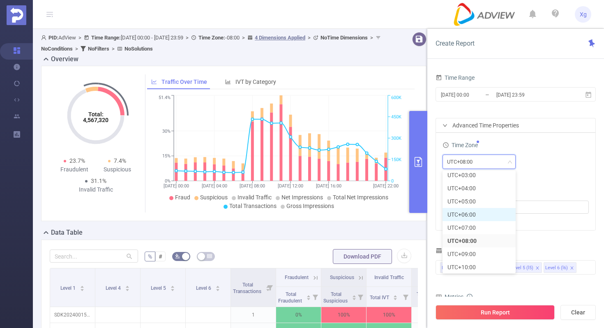
scroll to position [243, 0]
click at [475, 212] on li "UTC+08:00" at bounding box center [478, 212] width 73 height 13
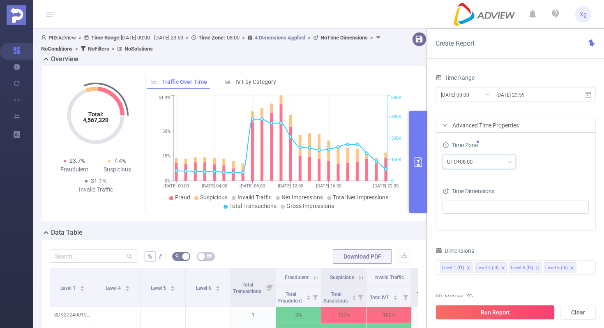
click at [532, 169] on div "UTC+08:00" at bounding box center [515, 162] width 146 height 19
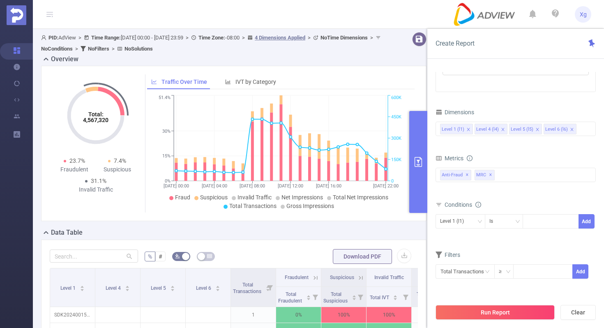
click at [585, 128] on div "Level 1 (l1) Level 4 (l4) Level 5 (l5) Level 6 (l6)" at bounding box center [515, 129] width 151 height 14
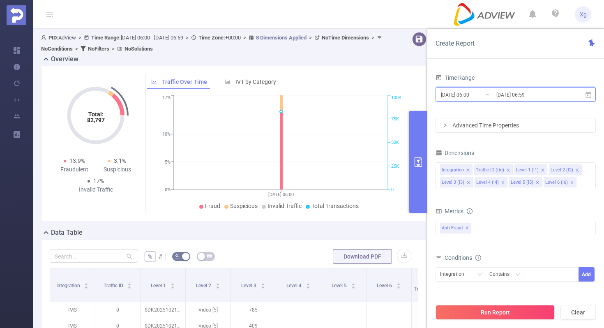
click at [589, 96] on icon at bounding box center [587, 94] width 7 height 7
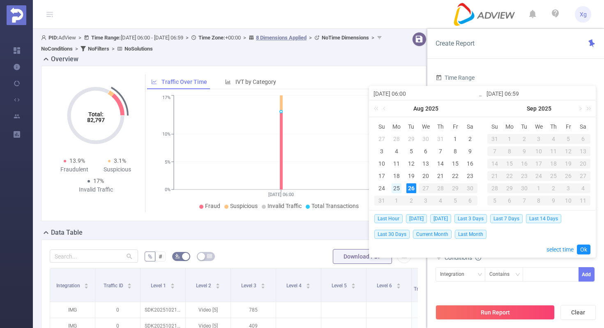
click at [397, 186] on div "25" at bounding box center [396, 188] width 10 height 10
click at [417, 217] on span "[DATE]" at bounding box center [416, 218] width 21 height 9
type input "2025-08-26 00:00"
type input "2025-08-26 23:59"
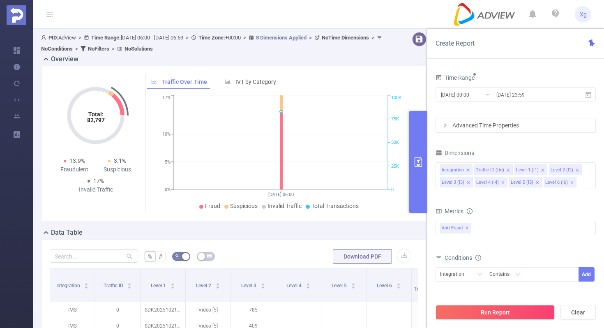
click at [448, 122] on div "Advanced Time Properties" at bounding box center [515, 125] width 159 height 14
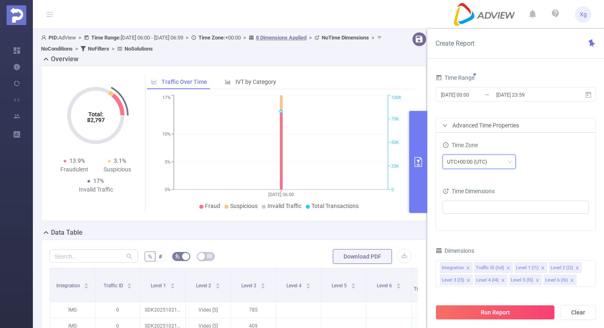
click at [512, 160] on div "UTC+00:00 (UTC)" at bounding box center [478, 161] width 73 height 14
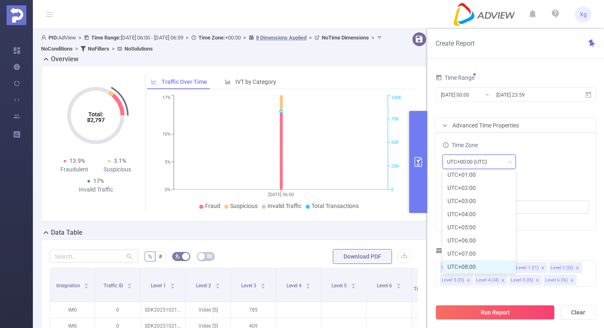
click at [463, 267] on li "UTC+08:00" at bounding box center [478, 266] width 73 height 13
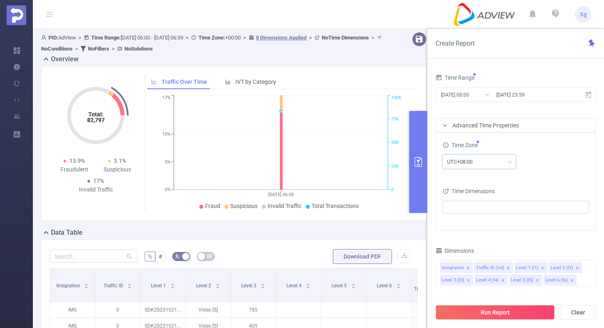
click at [533, 156] on div "UTC+08:00" at bounding box center [515, 161] width 146 height 14
click at [590, 93] on icon at bounding box center [588, 94] width 6 height 6
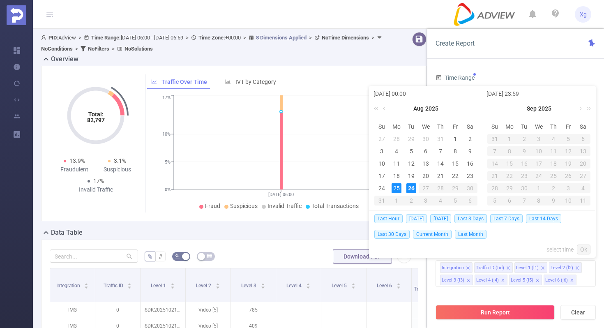
click at [414, 218] on span "[DATE]" at bounding box center [416, 218] width 21 height 9
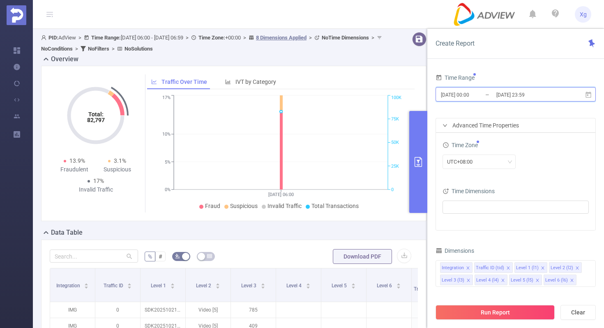
click at [587, 92] on icon at bounding box center [588, 94] width 6 height 6
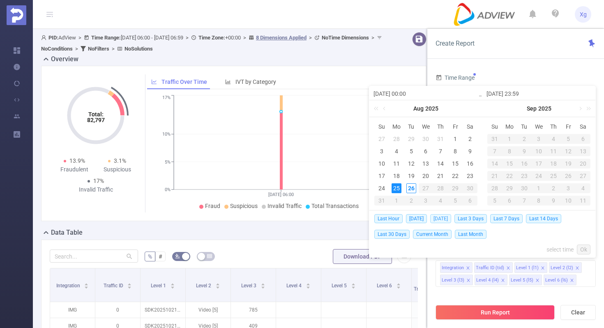
click at [438, 220] on span "[DATE]" at bounding box center [440, 218] width 21 height 9
type input "[DATE] 00:00"
type input "[DATE] 23:59"
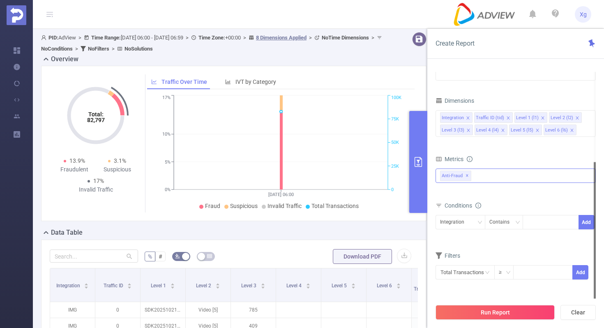
click at [496, 177] on div "Anti-Fraud ✕" at bounding box center [515, 175] width 160 height 14
click at [448, 195] on span at bounding box center [449, 193] width 7 height 7
click at [494, 244] on form "Dimensions Integration Traffic ID (tid) Level 1 (l1) Level 2 (l2) Level 3 (l3) …" at bounding box center [515, 192] width 160 height 195
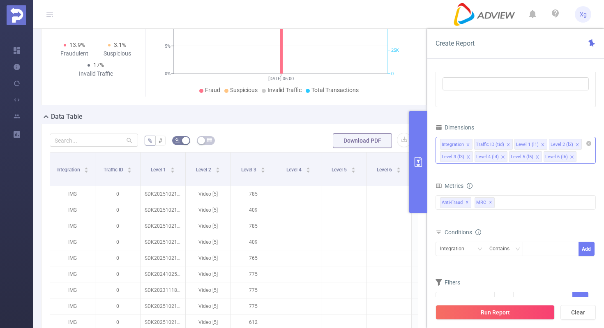
scroll to position [125, 0]
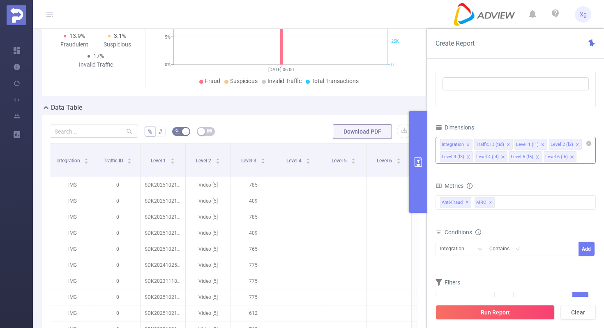
click at [467, 145] on icon "icon: close" at bounding box center [467, 144] width 3 height 3
click at [473, 145] on icon "icon: close" at bounding box center [473, 144] width 3 height 3
click at [502, 144] on icon "icon: close" at bounding box center [503, 145] width 4 height 4
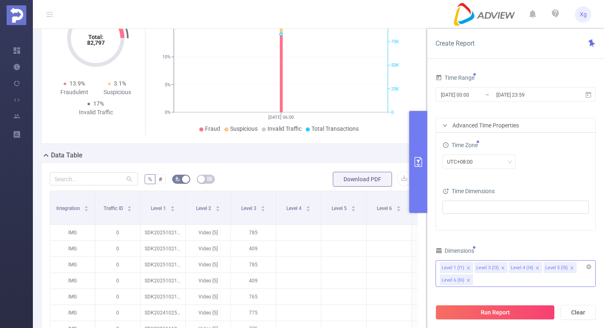
scroll to position [31, 0]
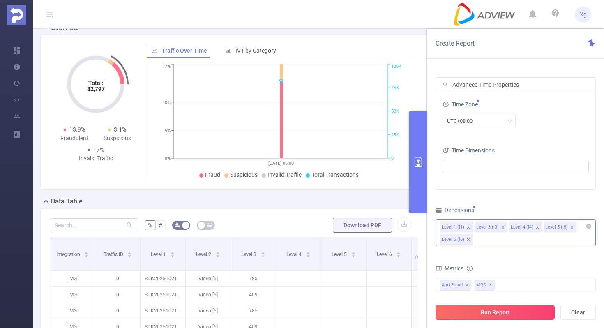
click at [495, 309] on button "Run Report" at bounding box center [494, 312] width 119 height 15
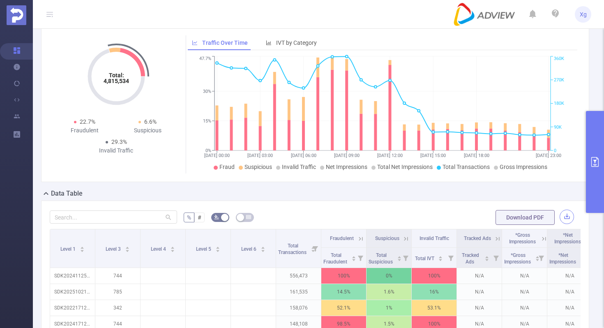
click at [563, 222] on button "button" at bounding box center [566, 216] width 14 height 14
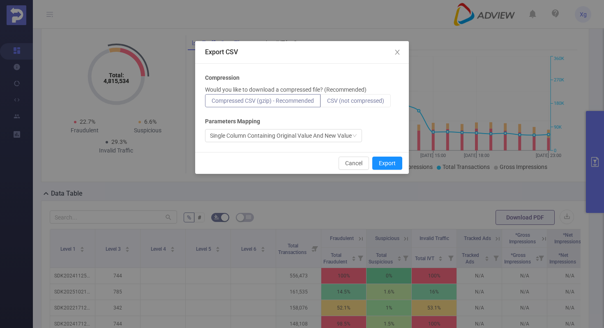
click at [368, 106] on label "CSV (not compressed)" at bounding box center [355, 100] width 70 height 13
click at [327, 103] on input "CSV (not compressed)" at bounding box center [327, 103] width 0 height 0
click at [389, 159] on button "Export" at bounding box center [387, 162] width 30 height 13
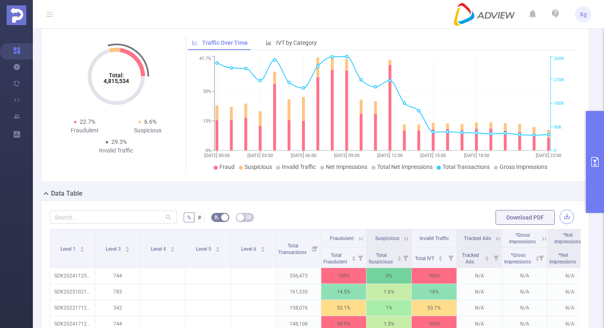
click at [567, 221] on button "button" at bounding box center [566, 216] width 14 height 14
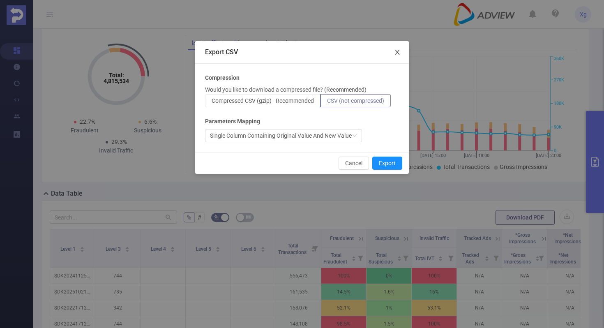
click at [395, 49] on icon "icon: close" at bounding box center [397, 52] width 7 height 7
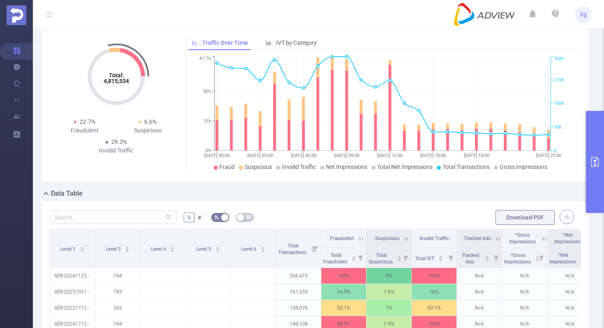
scroll to position [24, 0]
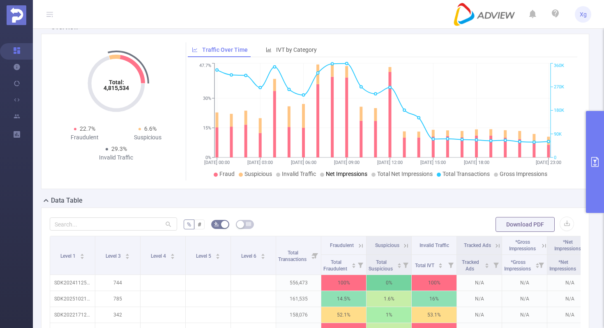
click at [589, 154] on button "primary" at bounding box center [595, 162] width 18 height 102
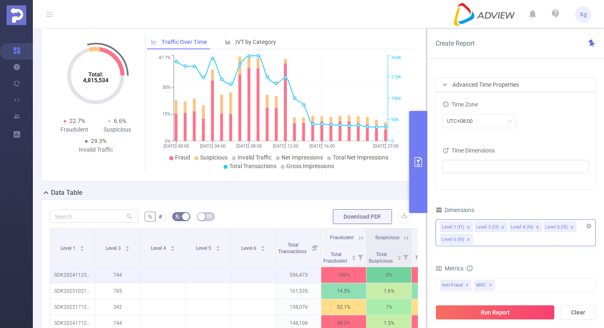
scroll to position [66, 0]
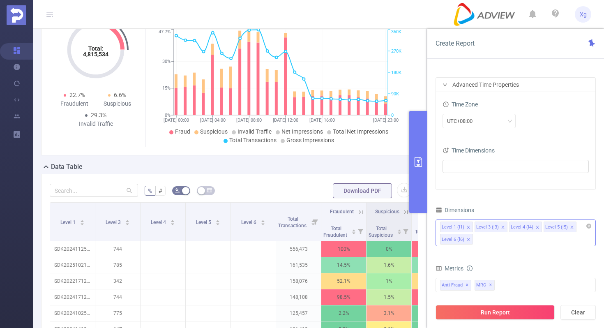
click at [490, 243] on div "Level 1 (l1) Level 3 (l3) Level 4 (l4) Level 5 (l5) Level 6 (l6)" at bounding box center [515, 232] width 160 height 27
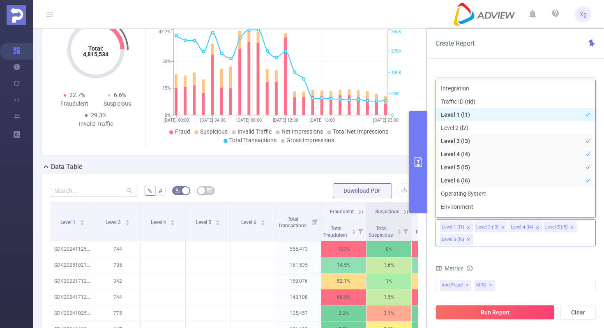
click at [324, 166] on div "Data Table" at bounding box center [237, 168] width 392 height 12
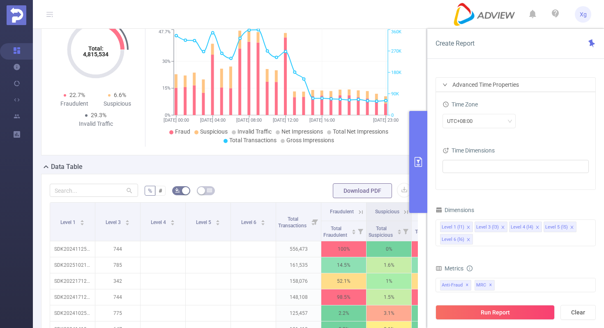
click at [502, 227] on icon "icon: close" at bounding box center [503, 227] width 4 height 4
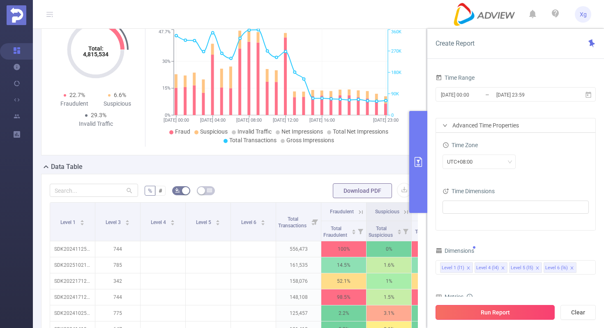
click at [486, 309] on button "Run Report" at bounding box center [494, 312] width 119 height 15
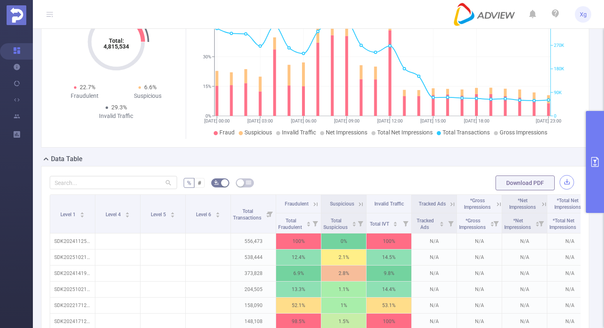
click at [565, 187] on button "button" at bounding box center [566, 182] width 14 height 14
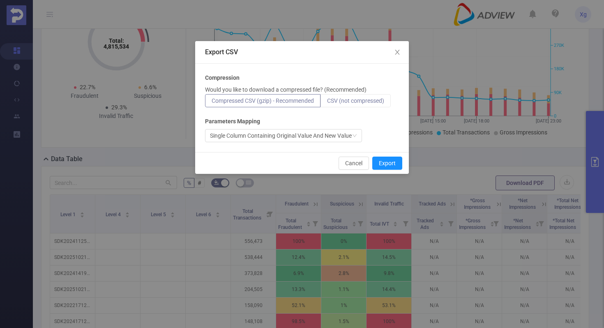
click at [359, 100] on span "CSV (not compressed)" at bounding box center [355, 100] width 57 height 7
click at [327, 103] on input "CSV (not compressed)" at bounding box center [327, 103] width 0 height 0
click at [390, 164] on button "Export" at bounding box center [387, 162] width 30 height 13
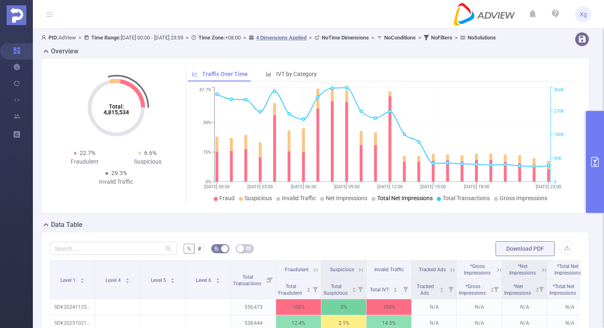
click at [592, 150] on button "primary" at bounding box center [595, 162] width 18 height 102
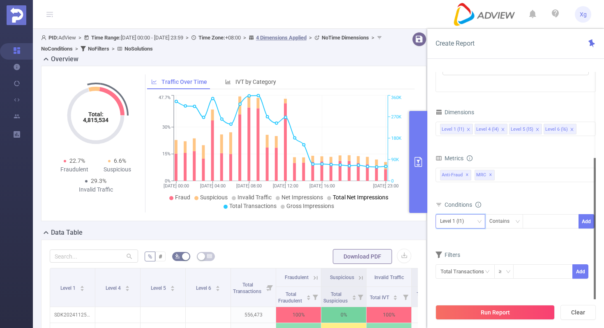
click at [478, 221] on icon "icon: down" at bounding box center [479, 221] width 5 height 5
click at [453, 238] on li "Level 1 (l1)" at bounding box center [460, 238] width 50 height 13
click at [517, 219] on icon "icon: down" at bounding box center [517, 221] width 5 height 5
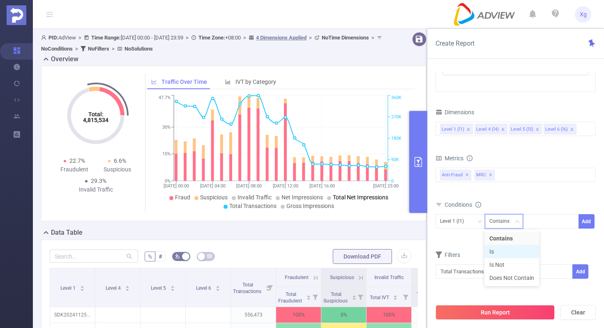
click at [499, 247] on li "Is" at bounding box center [511, 251] width 55 height 13
click at [546, 223] on div at bounding box center [550, 221] width 47 height 14
paste input "SDK20251516030435kzz57coog42yayz"
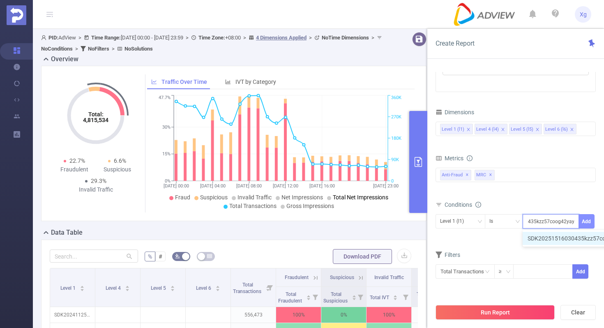
type input "SDK20251516030435kzz57coog42yayz"
click at [587, 221] on button "Add" at bounding box center [586, 221] width 16 height 14
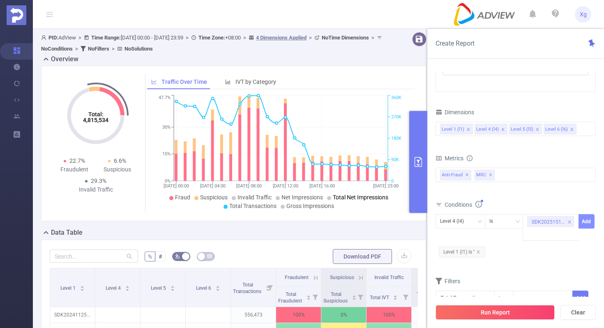
scroll to position [0, 0]
click at [480, 251] on icon "icon: close" at bounding box center [478, 252] width 4 height 4
click at [481, 219] on icon "icon: down" at bounding box center [479, 221] width 5 height 5
click at [460, 242] on li "Level 1 (l1)" at bounding box center [460, 238] width 50 height 13
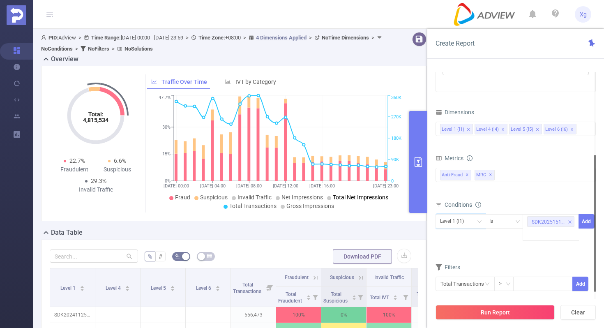
click at [594, 220] on div at bounding box center [595, 223] width 2 height 136
click at [586, 221] on button "Add" at bounding box center [586, 221] width 16 height 14
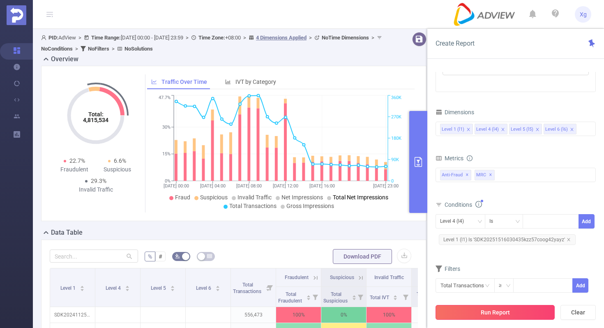
click at [492, 311] on button "Run Report" at bounding box center [494, 312] width 119 height 15
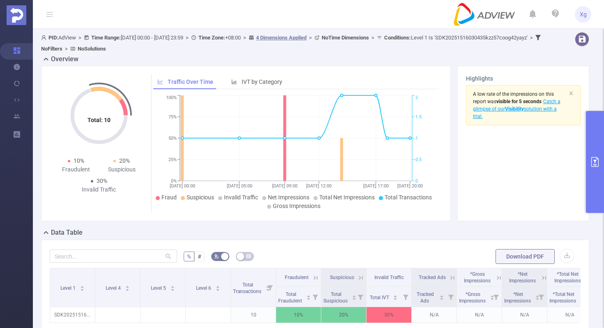
click at [601, 170] on button "primary" at bounding box center [595, 162] width 18 height 102
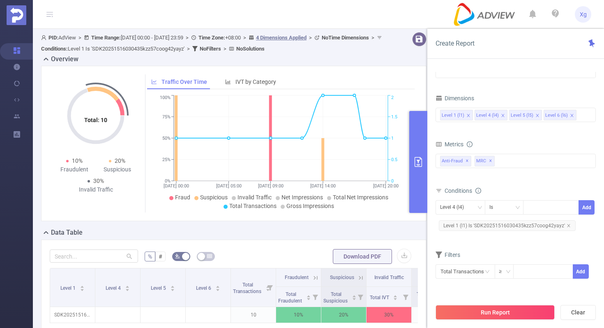
click at [361, 223] on div "Total: 10 Total: 10 10% Fraudulent 20% Suspicious 30% Invalid Traffic Traffic O…" at bounding box center [234, 147] width 392 height 162
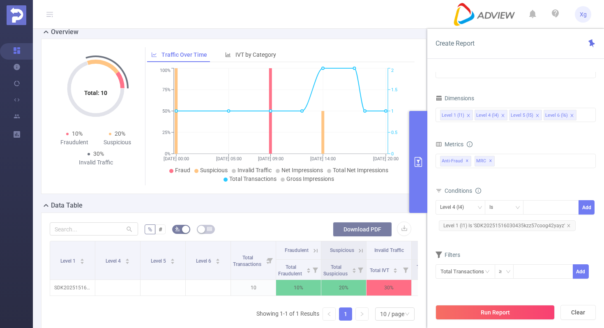
scroll to position [43, 0]
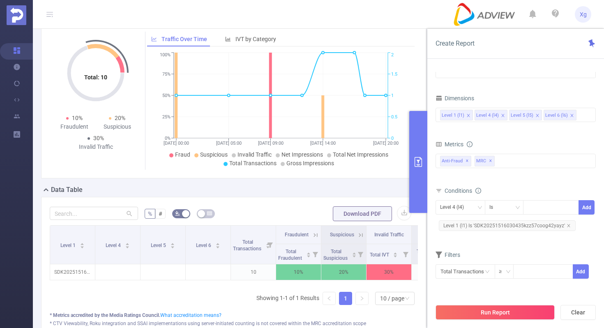
click at [415, 176] on button "primary" at bounding box center [418, 162] width 18 height 102
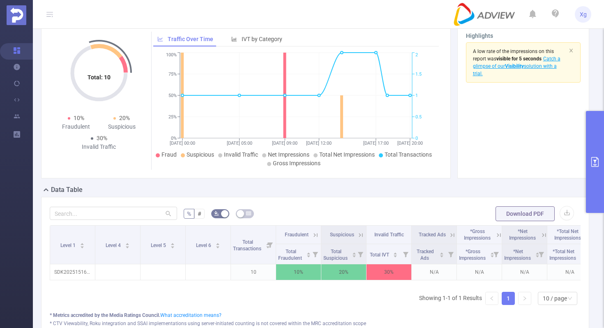
click at [589, 138] on button "primary" at bounding box center [595, 162] width 18 height 102
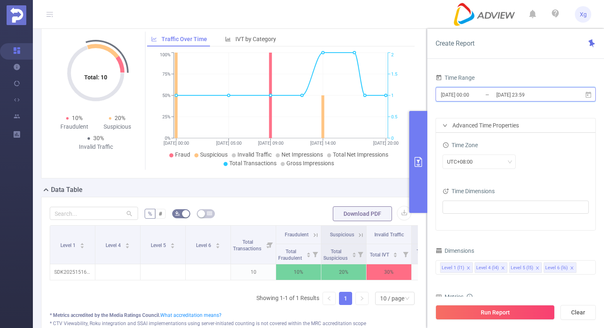
click at [587, 94] on icon at bounding box center [587, 94] width 7 height 7
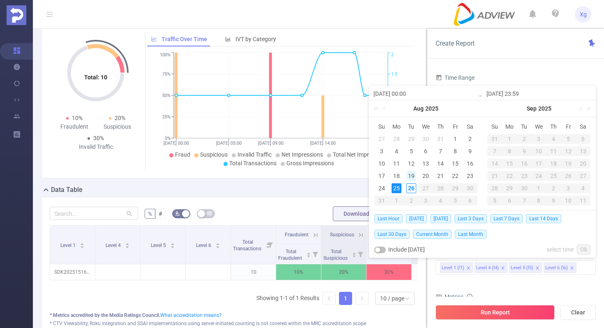
click at [408, 175] on div "19" at bounding box center [411, 176] width 10 height 10
click at [398, 184] on div "25" at bounding box center [396, 188] width 10 height 10
type input "2025-08-19 00:00"
click at [586, 251] on link "Ok" at bounding box center [584, 249] width 14 height 10
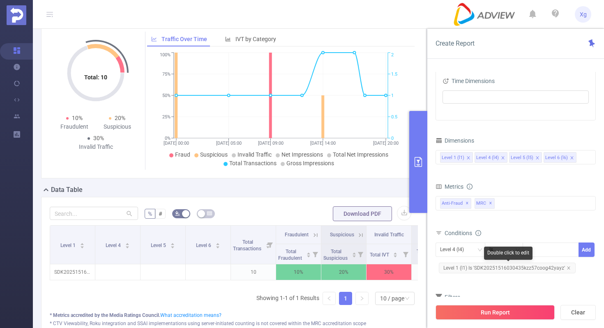
click at [496, 265] on span "Level 1 (l1) Is 'SDK20251516030435kzz57coog42yayz'" at bounding box center [507, 267] width 137 height 11
click at [542, 267] on span "Level 1 (l1) Is 'SDK20251516030435kzz57coog42yayz'" at bounding box center [507, 267] width 137 height 11
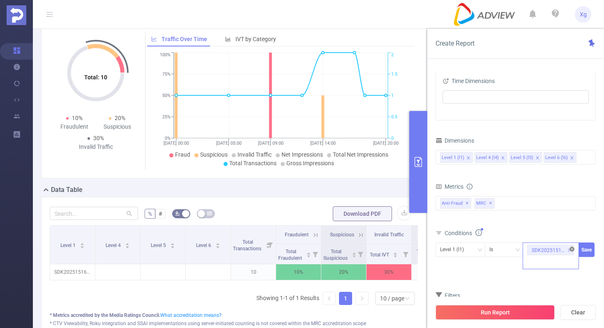
click at [573, 250] on icon "icon: close-circle" at bounding box center [571, 248] width 5 height 5
paste input "SDK20240914090524b8fkze5z3473pb8"
type input "SDK20240914090524b8fkze5z3473pb8"
click at [589, 248] on button "Save" at bounding box center [586, 249] width 16 height 14
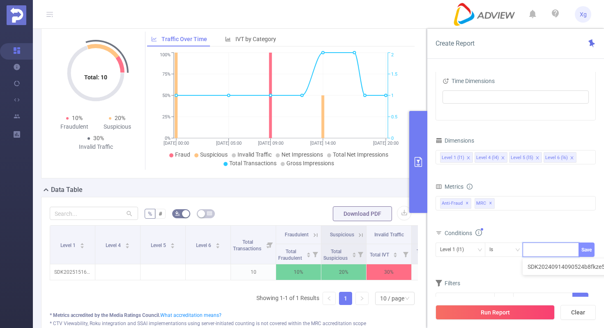
scroll to position [0, 0]
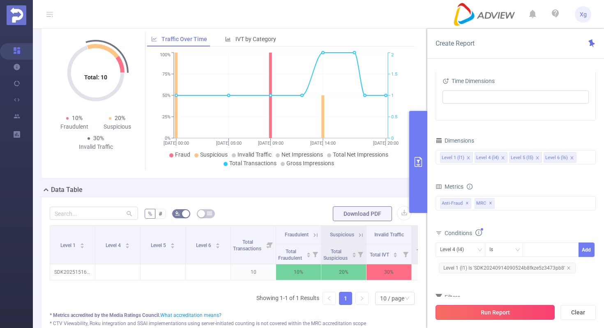
click at [488, 317] on button "Run Report" at bounding box center [494, 312] width 119 height 15
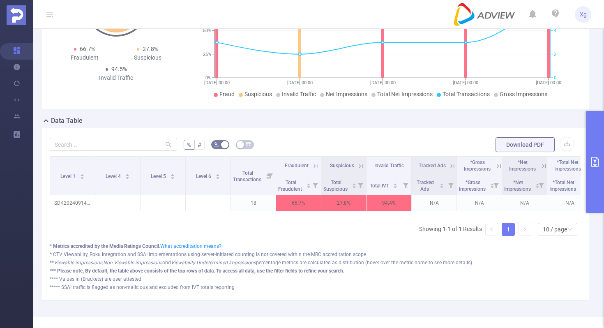
click at [592, 130] on button "primary" at bounding box center [595, 162] width 18 height 102
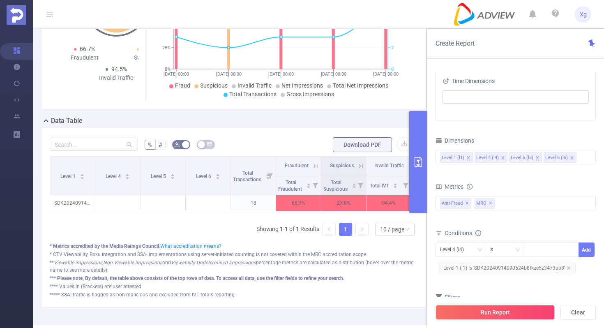
click at [592, 130] on div "Time Range 2025-08-19 00:00 _ 2025-08-25 23:59 Advanced Time Properties Time Zo…" at bounding box center [515, 147] width 160 height 370
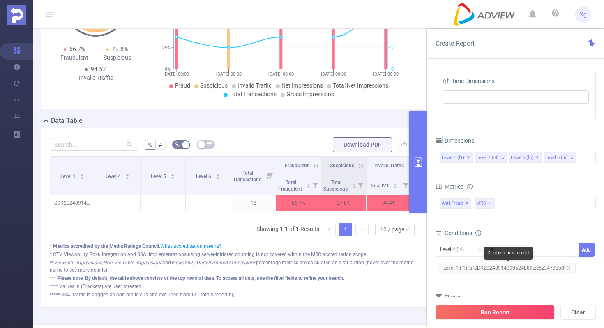
click at [483, 269] on span "Level 1 (l1) Is 'SDK20240914090524b8fkze5z3473pb8'" at bounding box center [507, 267] width 137 height 11
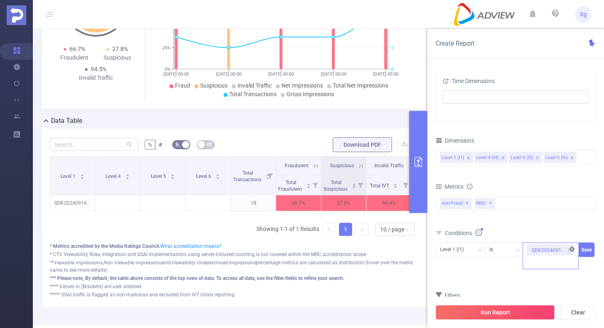
click at [571, 248] on icon "icon: close-circle" at bounding box center [571, 248] width 5 height 5
paste input "SDK20231214121205tc8xqdk2rpek8x1"
type input "SDK20231214121205tc8xqdk2rpek8x1"
click at [583, 248] on button "Save" at bounding box center [586, 249] width 16 height 14
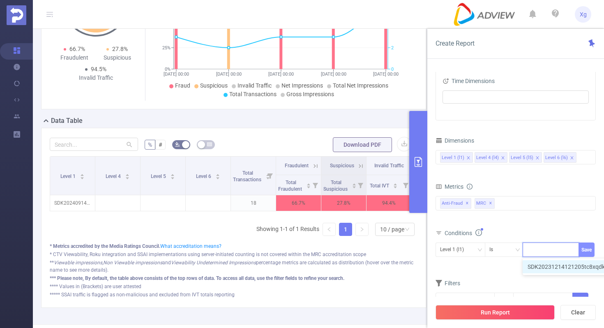
scroll to position [0, 0]
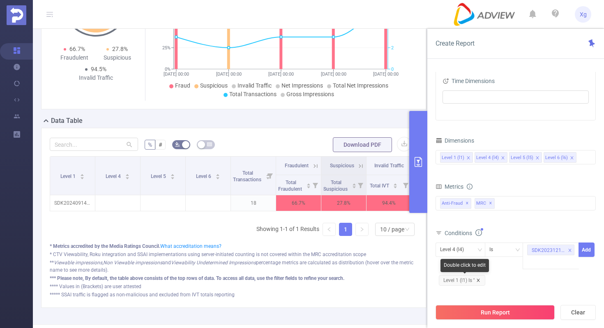
click at [478, 280] on icon "icon: close" at bounding box center [477, 279] width 3 height 3
click at [478, 250] on icon "icon: down" at bounding box center [479, 249] width 5 height 5
click at [463, 269] on li "Level 1 (l1)" at bounding box center [460, 266] width 50 height 13
click at [587, 251] on button "Add" at bounding box center [586, 249] width 16 height 14
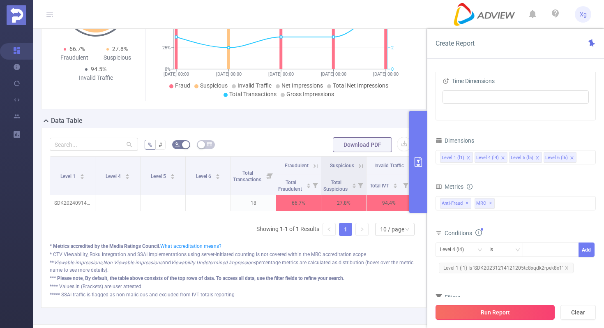
click at [488, 318] on button "Run Report" at bounding box center [494, 312] width 119 height 15
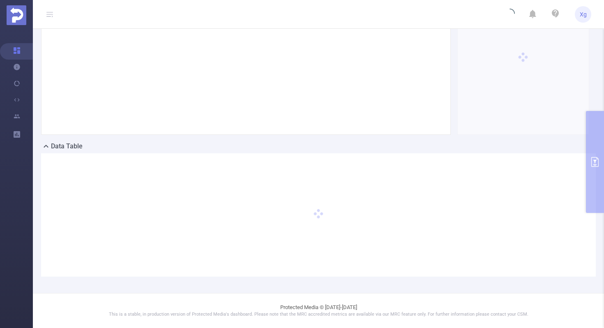
scroll to position [86, 0]
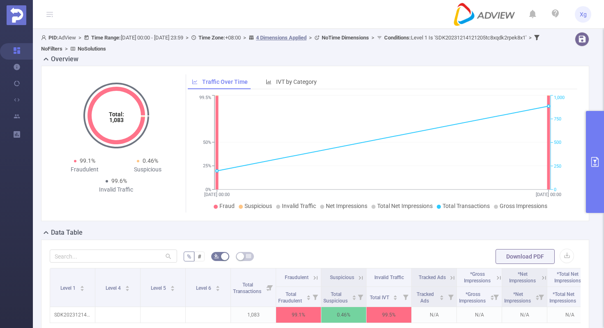
click at [600, 148] on button "primary" at bounding box center [595, 162] width 18 height 102
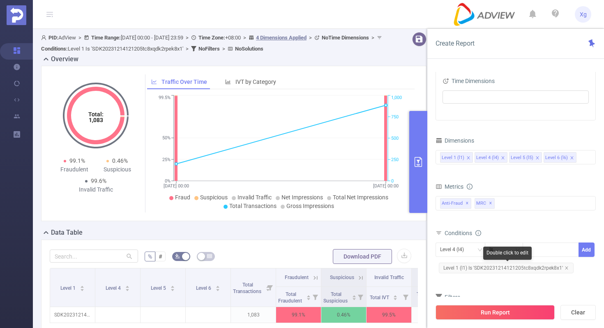
click at [484, 268] on span "Level 1 (l1) Is 'SDK20231214121205tc8xqdk2rpek8x1'" at bounding box center [506, 267] width 135 height 11
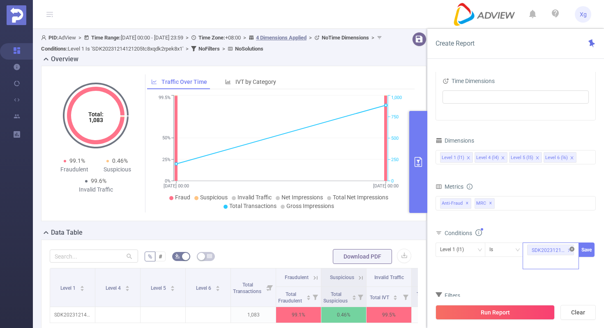
click at [571, 247] on icon "icon: close-circle" at bounding box center [571, 248] width 5 height 5
paste input "SDK20250008120806forpujjee5qb9c3"
type input "SDK20250008120806forpujjee5qb9c3"
click at [582, 248] on button "Save" at bounding box center [586, 249] width 16 height 14
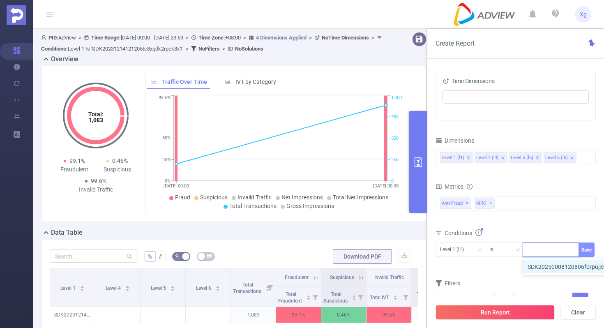
scroll to position [0, 0]
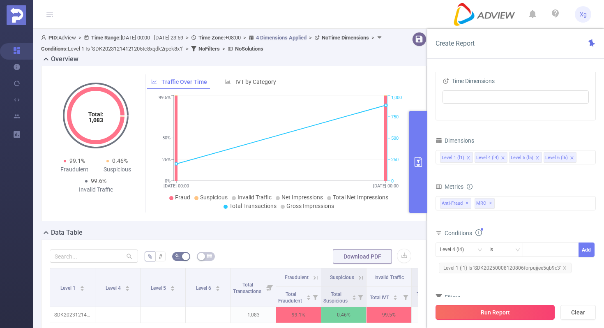
click at [474, 309] on button "Run Report" at bounding box center [494, 312] width 119 height 15
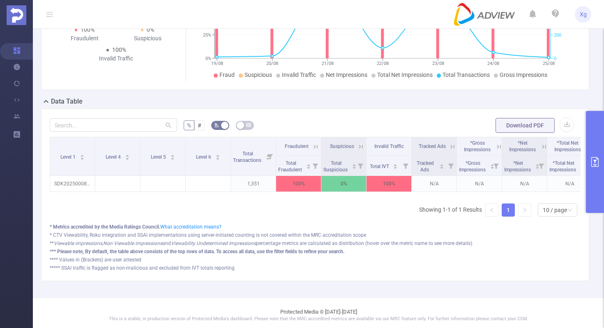
scroll to position [57, 0]
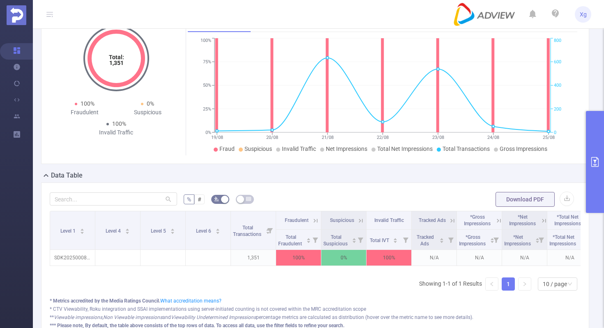
click at [594, 149] on button "primary" at bounding box center [595, 162] width 18 height 102
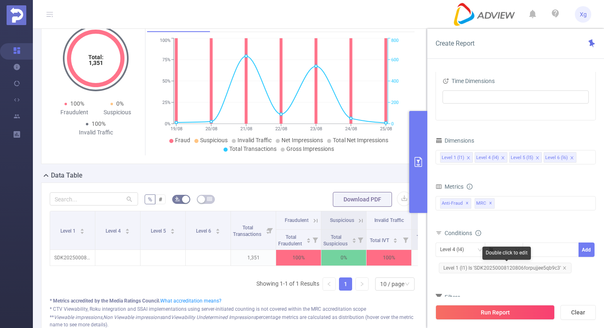
click at [494, 263] on span "Level 1 (l1) Is 'SDK20250008120806forpujjee5qb9c3'" at bounding box center [505, 267] width 133 height 11
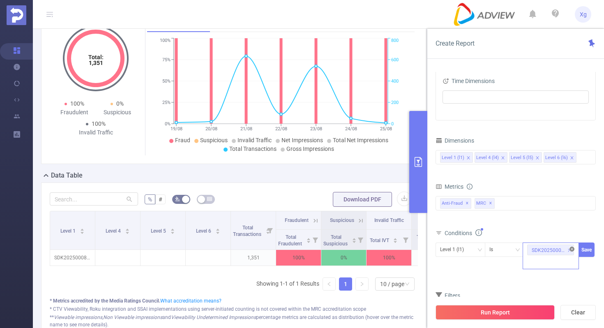
click at [570, 248] on icon "icon: close-circle" at bounding box center [571, 248] width 5 height 5
paste input "SDK20250108010853q8xcqwnb0vvonye"
type input "SDK20250108010853q8xcqwnb0vvonye"
click at [588, 251] on button "Save" at bounding box center [586, 249] width 16 height 14
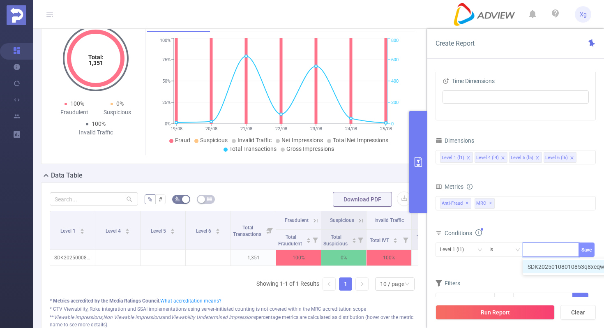
scroll to position [0, 0]
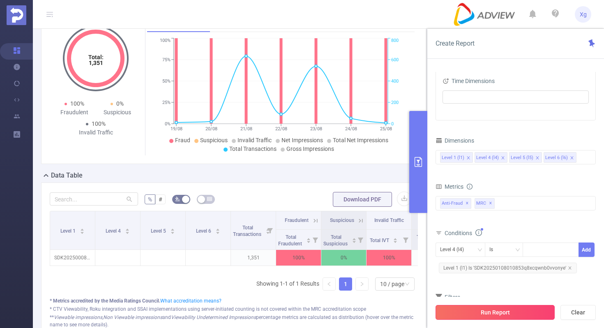
click at [494, 308] on button "Run Report" at bounding box center [494, 312] width 119 height 15
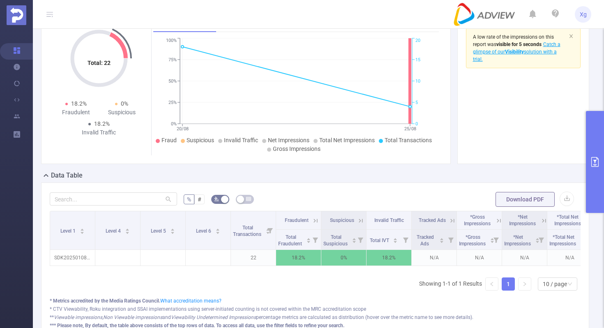
click at [603, 134] on button "primary" at bounding box center [595, 162] width 18 height 102
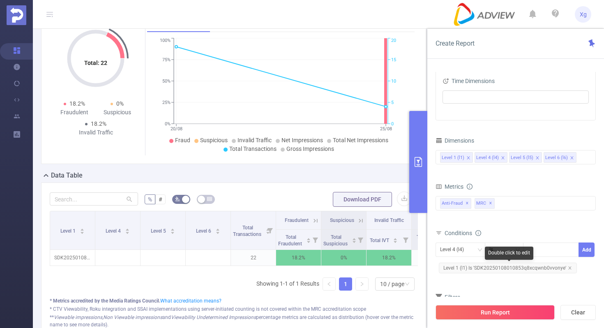
click at [499, 266] on span "Level 1 (l1) Is 'SDK20250108010853q8xcqwnb0vvonye'" at bounding box center [508, 267] width 138 height 11
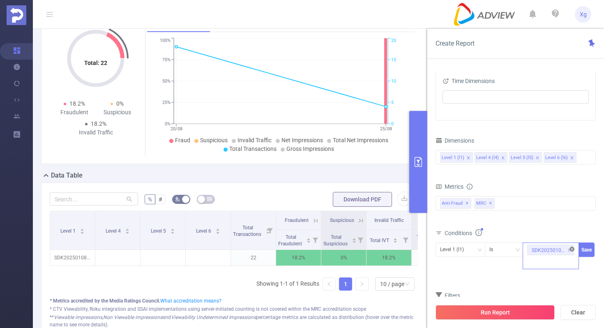
click at [571, 251] on icon "icon: close-circle" at bounding box center [571, 248] width 5 height 5
click at [545, 252] on div at bounding box center [550, 250] width 47 height 14
paste input "SDK20250108010853q8xcqwnb0vvonye"
type input "SDK20250108010853q8xcqwnb0vvonye"
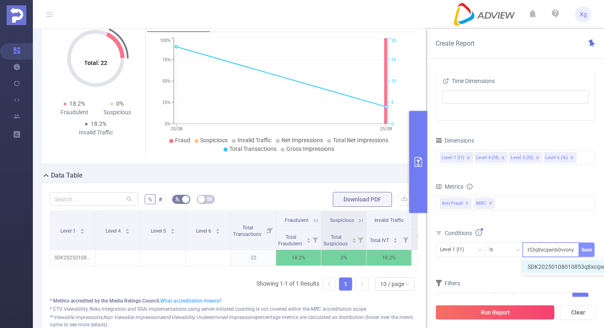
click at [588, 251] on button "Save" at bounding box center [586, 249] width 16 height 14
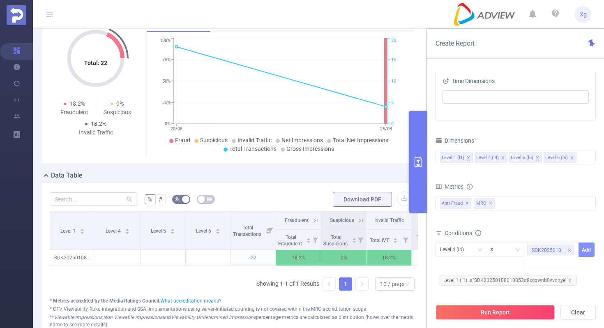
scroll to position [0, 0]
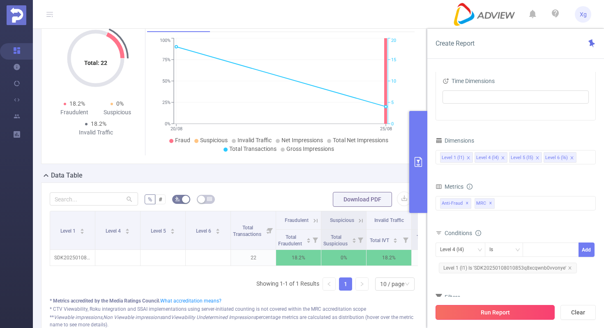
click at [496, 315] on button "Run Report" at bounding box center [494, 312] width 119 height 15
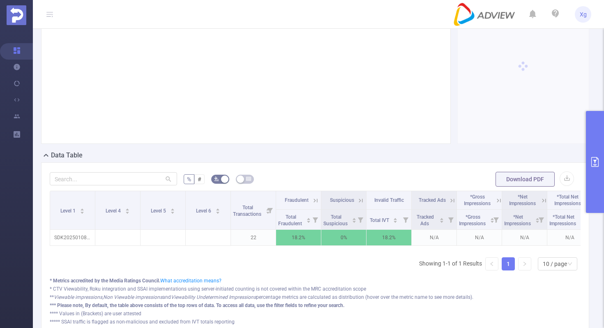
scroll to position [78, 0]
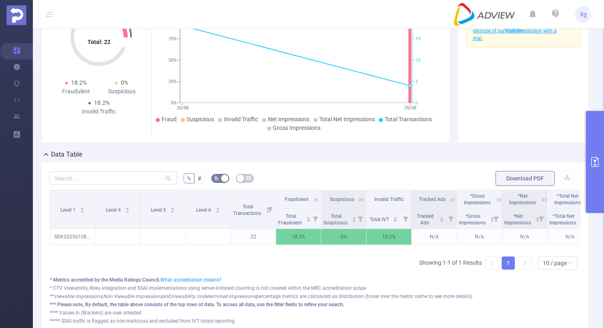
click at [594, 161] on icon "primary" at bounding box center [594, 162] width 7 height 10
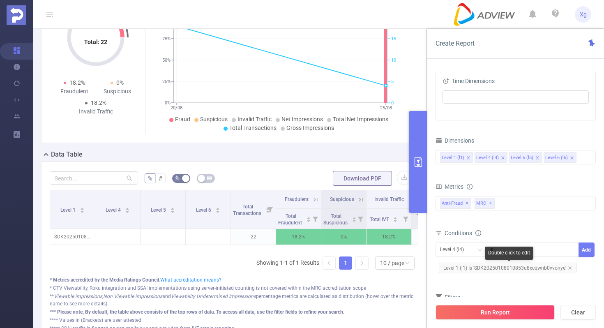
click at [487, 272] on span "Level 1 (l1) Is 'SDK20250108010853q8xcqwnb0vvonye'" at bounding box center [508, 267] width 138 height 11
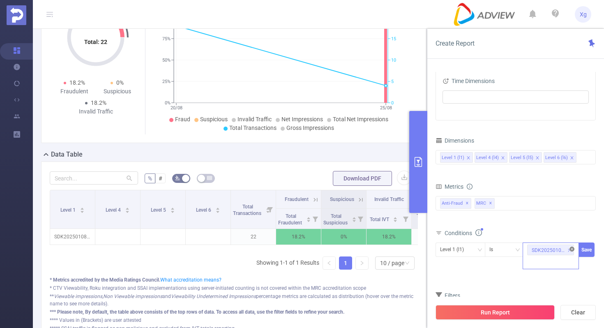
click at [572, 248] on icon "icon: close-circle" at bounding box center [571, 248] width 5 height 5
click at [541, 243] on div "SDK20250108010853q8xcqwnb0vvonye" at bounding box center [550, 250] width 47 height 14
paste input "SDK2025000812085192oqw29f9kqwx6j"
type input "SDK2025000812085192oqw29f9kqwx6j"
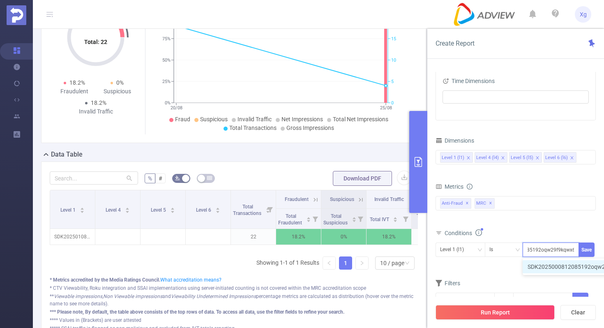
click at [589, 241] on div "Level 1 (l1) Is SDK2025000812085192oqw29f9kqwx6j SDK2025000812085192oqw29f9kqwx…" at bounding box center [515, 252] width 160 height 23
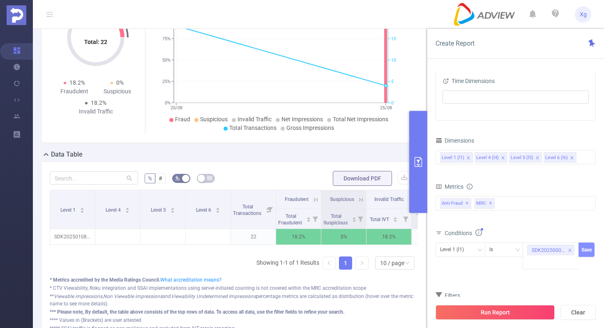
click at [589, 247] on button "Save" at bounding box center [586, 249] width 16 height 14
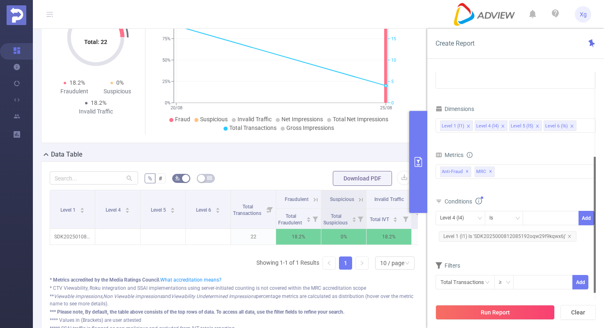
click at [471, 320] on div "Run Report Clear" at bounding box center [515, 312] width 177 height 31
click at [475, 315] on button "Run Report" at bounding box center [494, 312] width 119 height 15
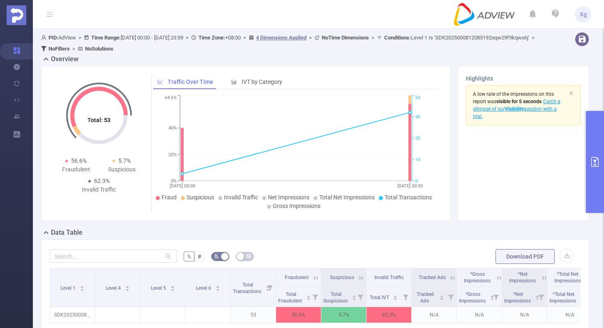
click at [591, 143] on button "primary" at bounding box center [595, 162] width 18 height 102
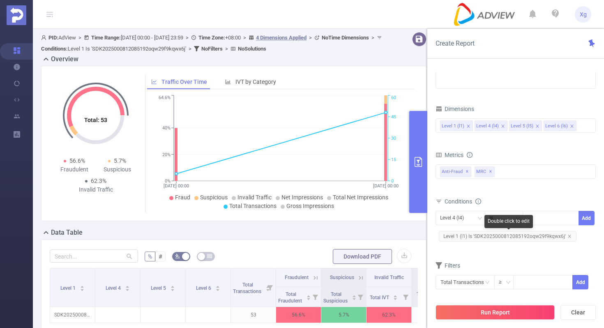
click at [485, 233] on span "Level 1 (l1) Is 'SDK2025000812085192oqw29f9kqwx6j'" at bounding box center [508, 236] width 138 height 11
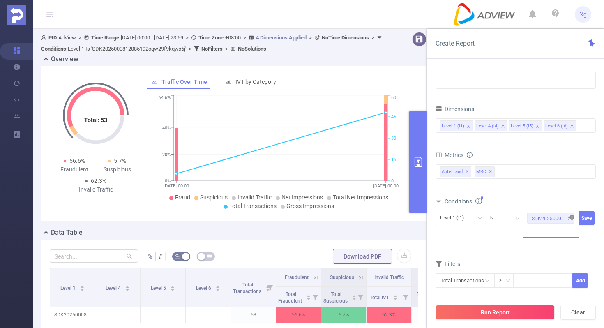
click at [573, 218] on icon "icon: close-circle" at bounding box center [571, 217] width 5 height 5
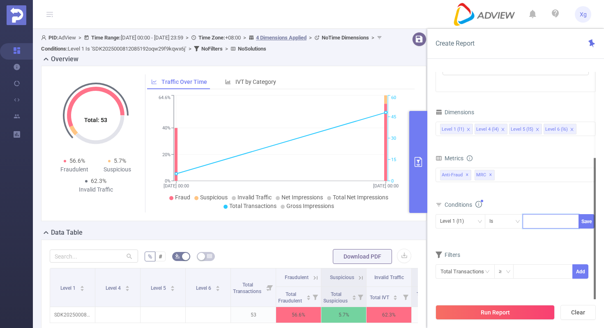
paste input "SDK20251228120412ggjmhwun2ahxzre"
type input "SDK20251228120412ggjmhwun2ahxzre"
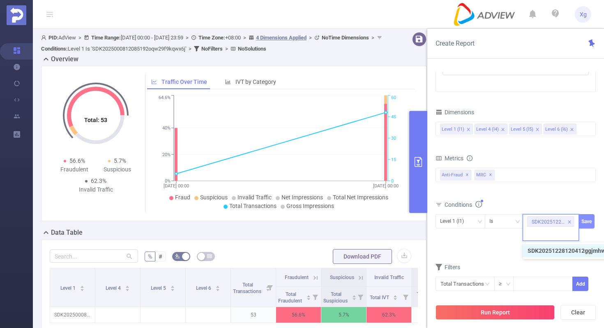
click at [589, 222] on button "Save" at bounding box center [586, 221] width 16 height 14
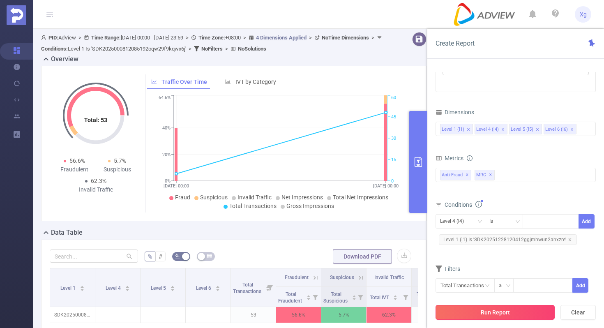
click at [494, 311] on button "Run Report" at bounding box center [494, 312] width 119 height 15
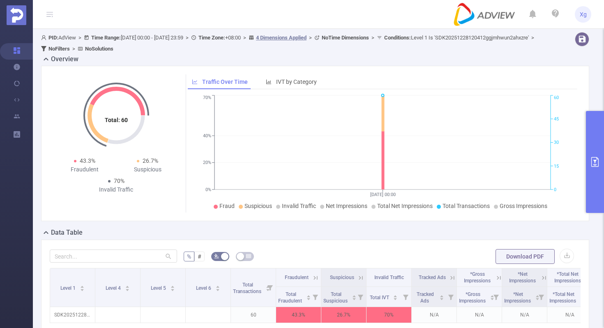
click at [593, 154] on button "primary" at bounding box center [595, 162] width 18 height 102
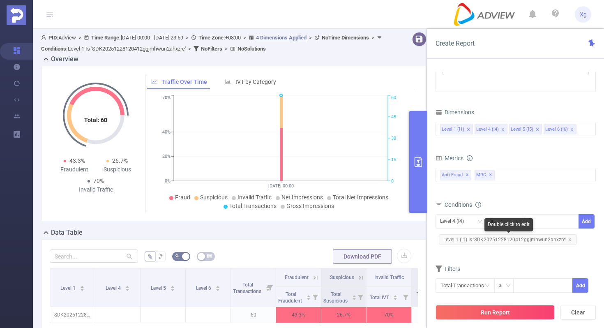
click at [482, 236] on span "Level 1 (l1) Is 'SDK20251228120412ggjmhwun2ahxzre'" at bounding box center [508, 239] width 138 height 11
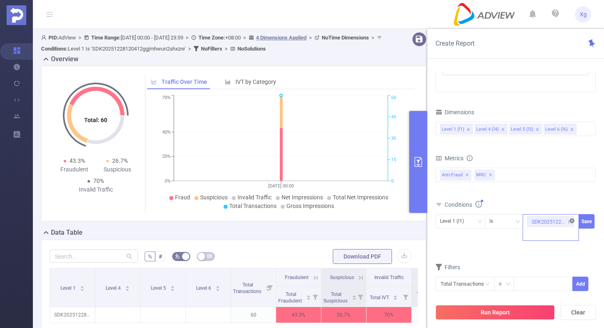
click at [569, 221] on icon "icon: close-circle" at bounding box center [571, 220] width 5 height 5
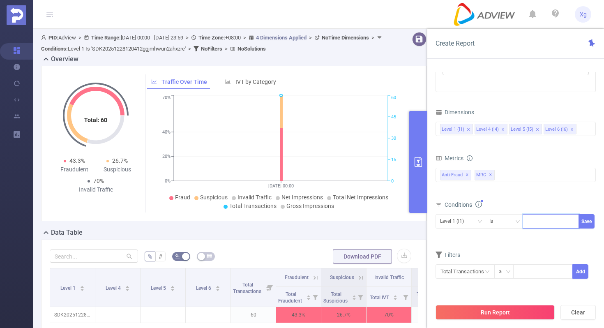
paste input "SDK20251027100402mjazfg89wmkkydp"
type input "SDK20251027100402mjazfg89wmkkydp"
click at [590, 217] on button "Save" at bounding box center [586, 221] width 16 height 14
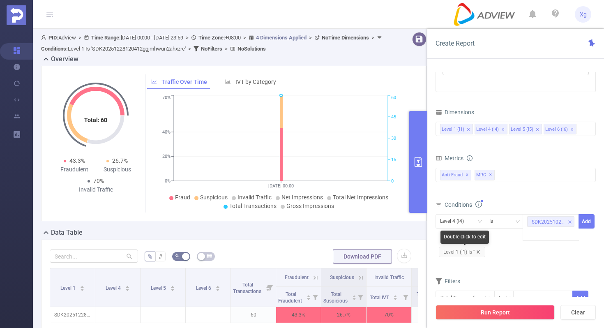
click at [480, 252] on icon "icon: close" at bounding box center [478, 252] width 4 height 4
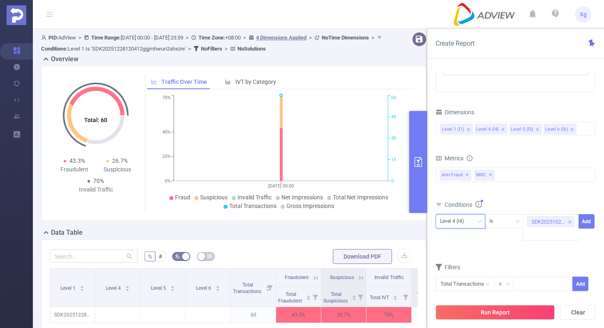
click at [477, 222] on icon "icon: down" at bounding box center [479, 221] width 5 height 5
click at [457, 236] on li "Level 1 (l1)" at bounding box center [460, 238] width 50 height 13
click at [584, 219] on button "Add" at bounding box center [586, 221] width 16 height 14
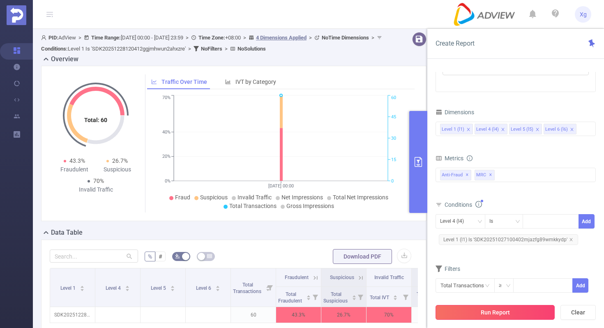
click at [497, 311] on button "Run Report" at bounding box center [494, 312] width 119 height 15
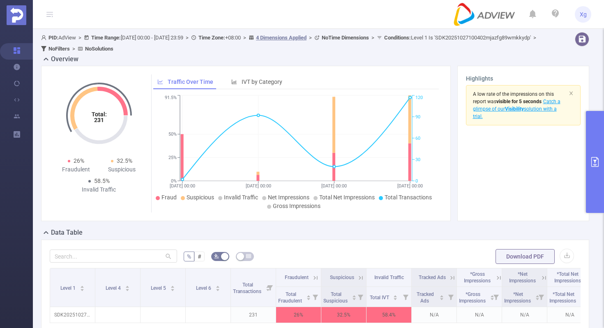
click at [587, 140] on button "primary" at bounding box center [595, 162] width 18 height 102
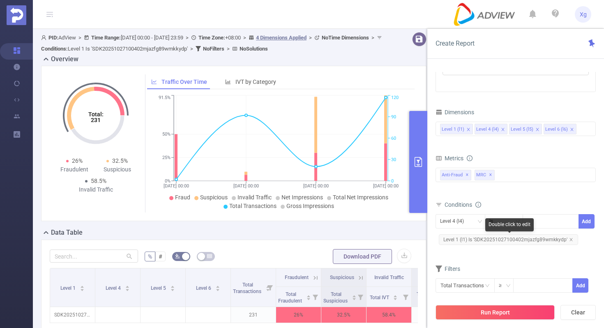
click at [474, 238] on span "Level 1 (l1) Is 'SDK20251027100402mjazfg89wmkkydp'" at bounding box center [508, 239] width 139 height 11
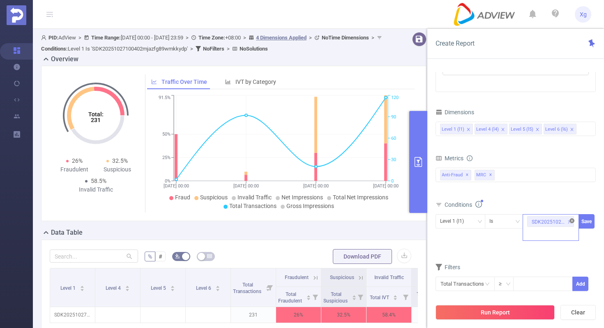
click at [571, 220] on icon "icon: close-circle" at bounding box center [571, 220] width 5 height 5
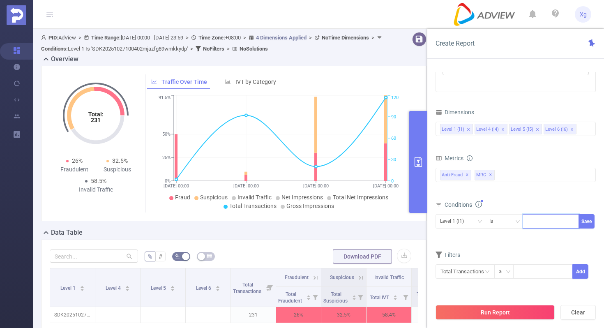
paste input "SDK20251027100428x0k36s0qbj3m2mg"
type input "SDK20251027100428x0k36s0qbj3m2mg"
click at [590, 218] on button "Save" at bounding box center [586, 221] width 16 height 14
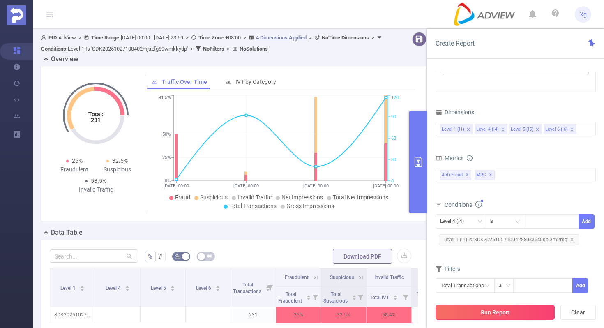
click at [469, 310] on button "Run Report" at bounding box center [494, 312] width 119 height 15
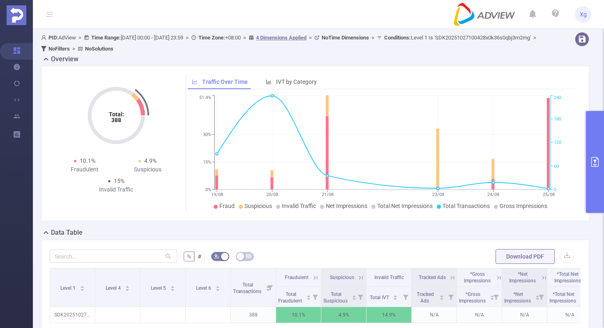
click at [594, 133] on button "primary" at bounding box center [595, 162] width 18 height 102
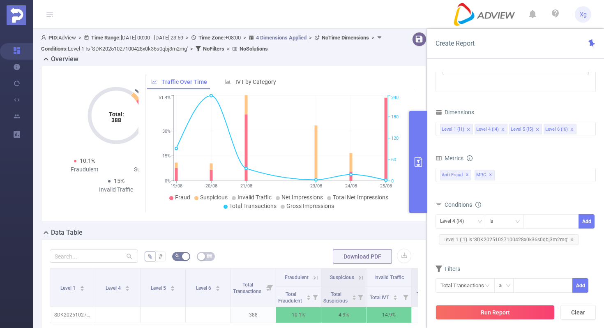
click at [576, 133] on li "Level 6 (l6)" at bounding box center [559, 129] width 33 height 11
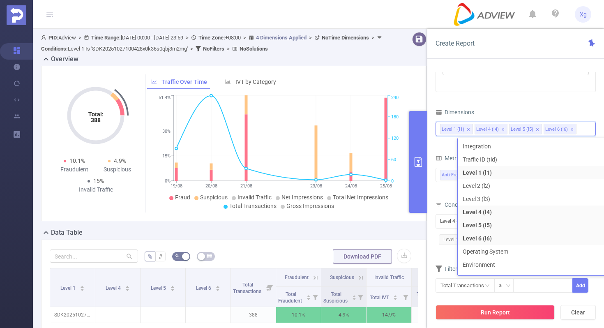
click at [436, 193] on div "Total General IVT Data Centers Disclosed Bots Known Crawlers Irregular Activity…" at bounding box center [515, 180] width 160 height 29
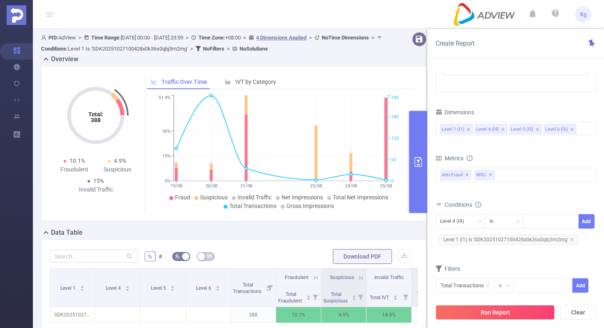
click at [490, 243] on span "Level 1 (l1) Is 'SDK20251027100428x0k36s0qbj3m2mg'" at bounding box center [509, 239] width 140 height 11
click at [572, 221] on icon "icon: close-circle" at bounding box center [571, 220] width 5 height 5
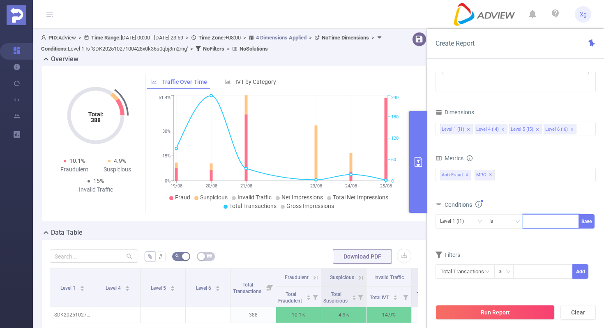
paste input "SDK202511281104319a5vnvizjv41wdm"
type input "SDK202511281104319a5vnvizjv41wdm"
click at [591, 221] on button "Save" at bounding box center [586, 221] width 16 height 14
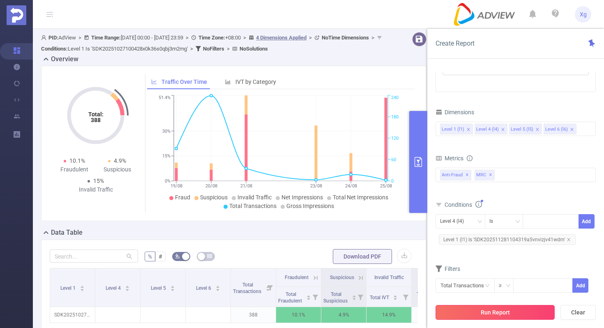
click at [483, 308] on button "Run Report" at bounding box center [494, 312] width 119 height 15
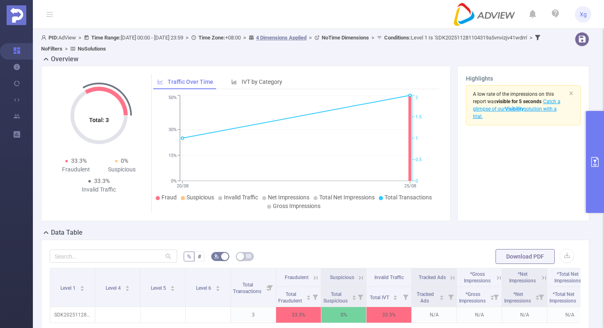
click at [599, 146] on button "primary" at bounding box center [595, 162] width 18 height 102
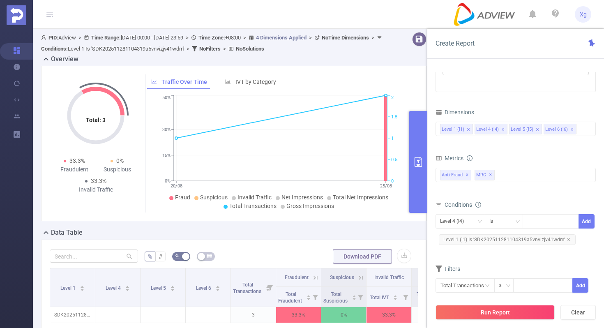
click at [488, 240] on span "Level 1 (l1) Is 'SDK202511281104319a5vnvizjv41wdm'" at bounding box center [507, 239] width 137 height 11
click at [571, 221] on icon "icon: close-circle" at bounding box center [571, 220] width 5 height 5
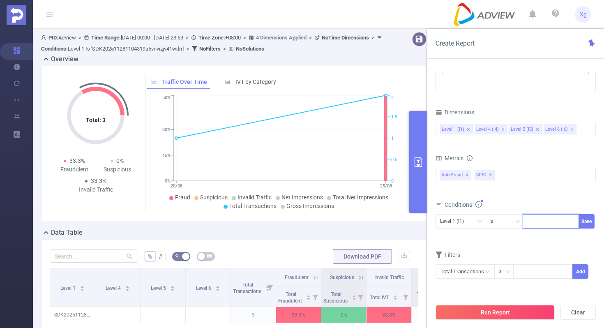
paste input "SDK20251328010458nekbqazhc5l3u5g"
type input "SDK20251328010458nekbqazhc5l3u5g"
click at [588, 222] on button "Save" at bounding box center [586, 221] width 16 height 14
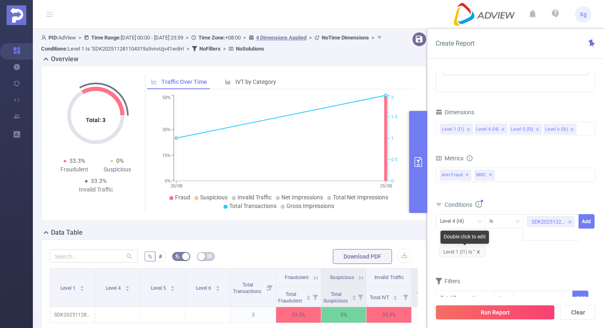
click at [478, 251] on icon "icon: close" at bounding box center [478, 252] width 4 height 4
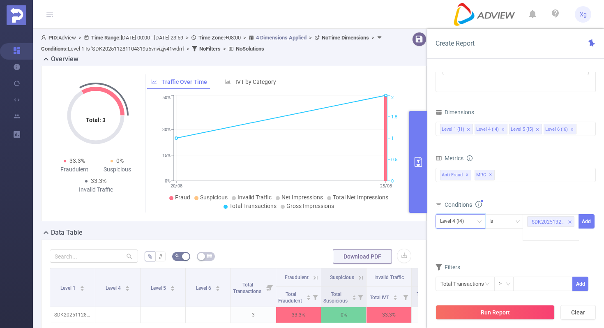
click at [473, 221] on div "Level 4 (l4)" at bounding box center [460, 221] width 41 height 14
click at [468, 235] on li "Level 1 (l1)" at bounding box center [460, 238] width 50 height 13
click at [589, 219] on button "Add" at bounding box center [586, 221] width 16 height 14
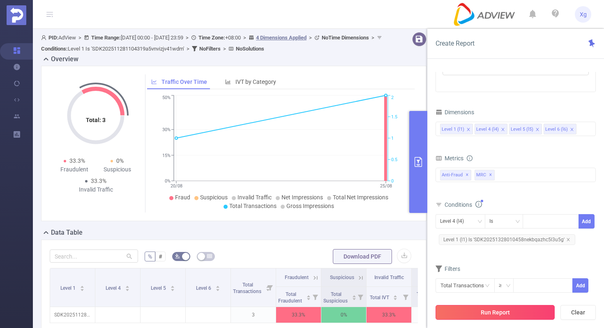
click at [504, 314] on button "Run Report" at bounding box center [494, 312] width 119 height 15
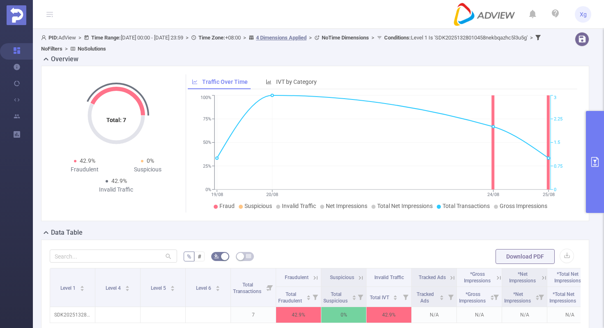
click at [592, 123] on button "primary" at bounding box center [595, 162] width 18 height 102
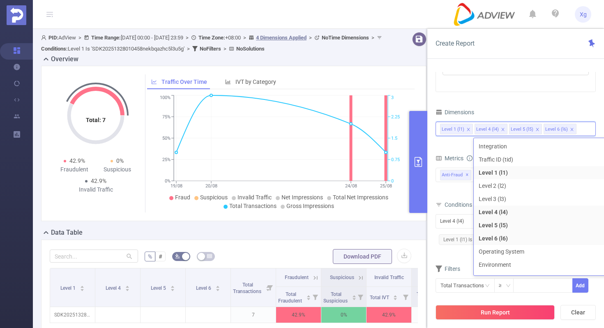
click at [456, 263] on div "Filters" at bounding box center [515, 270] width 160 height 14
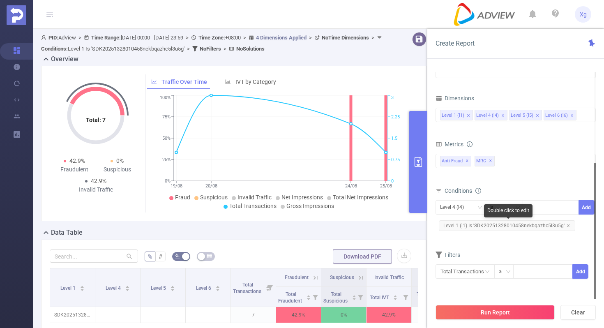
click at [488, 222] on span "Level 1 (l1) Is 'SDK20251328010458nekbqazhc5l3u5g'" at bounding box center [507, 225] width 136 height 11
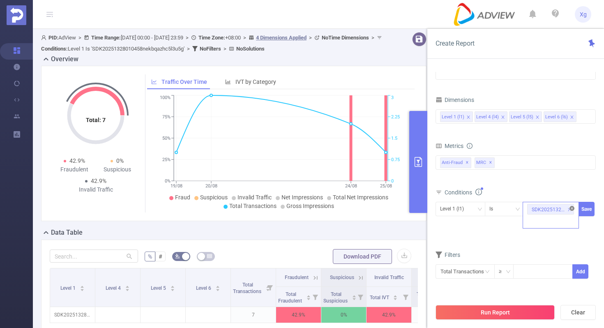
click at [570, 207] on icon "icon: close-circle" at bounding box center [571, 208] width 5 height 5
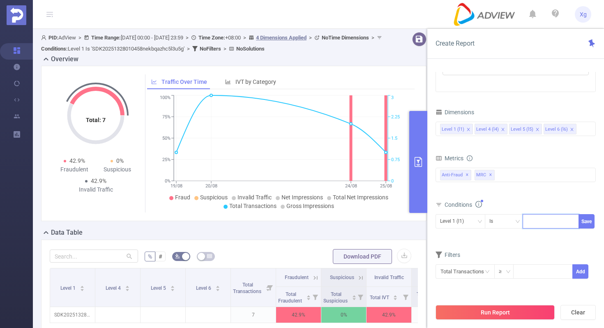
paste input "SDK20231214121205tc8xqdk2rpek8x1"
type input "SDK20231214121205tc8xqdk2rpek8x1"
click at [591, 223] on button "Save" at bounding box center [586, 221] width 16 height 14
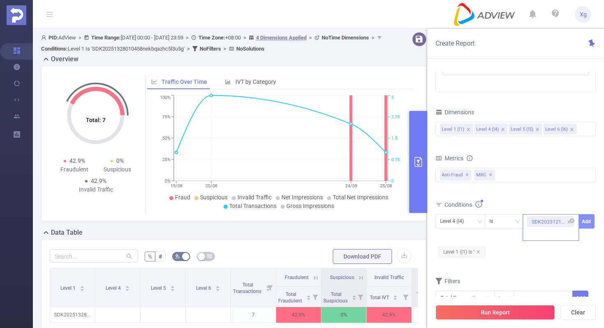
scroll to position [0, 0]
click at [478, 253] on icon "icon: close" at bounding box center [478, 252] width 4 height 4
click at [467, 225] on div "Level 4 (l4)" at bounding box center [455, 221] width 30 height 14
click at [462, 241] on li "Level 1 (l1)" at bounding box center [460, 238] width 50 height 13
click at [590, 223] on button "Add" at bounding box center [586, 221] width 16 height 14
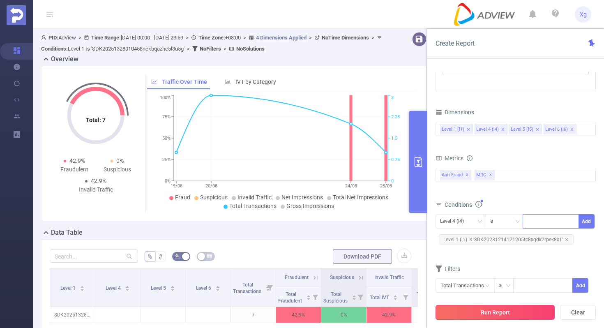
click at [501, 312] on button "Run Report" at bounding box center [494, 312] width 119 height 15
